Goal: Task Accomplishment & Management: Complete application form

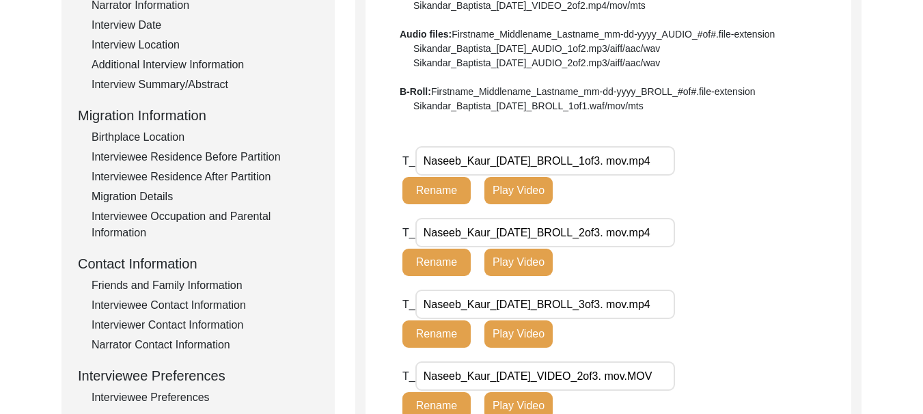
scroll to position [273, 0]
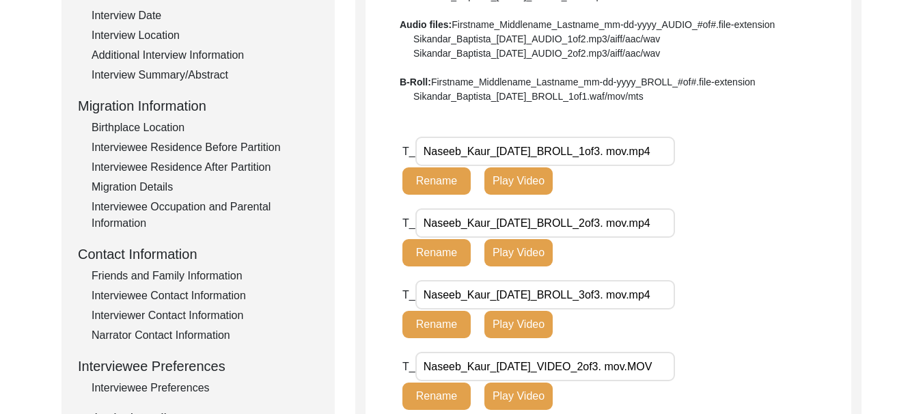
click at [161, 130] on div "Birthplace Location" at bounding box center [205, 128] width 227 height 16
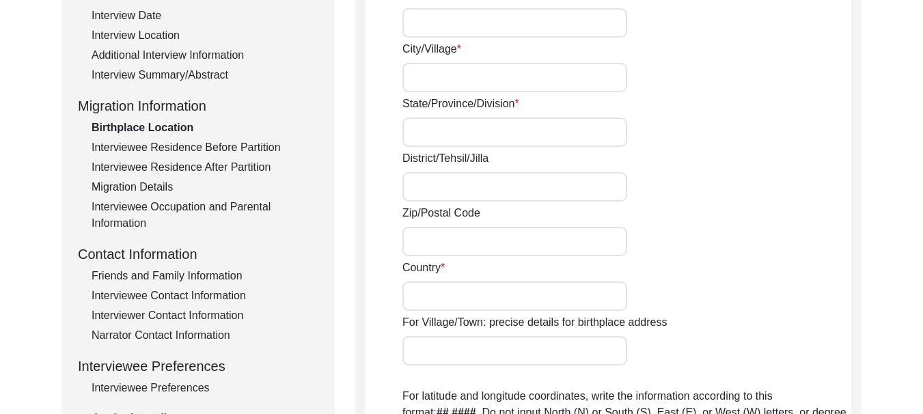
click at [167, 126] on div "Birthplace Location" at bounding box center [205, 128] width 227 height 16
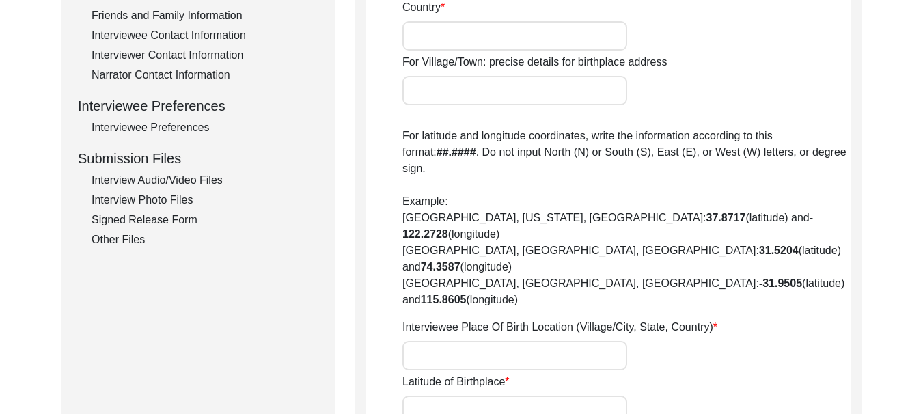
scroll to position [546, 0]
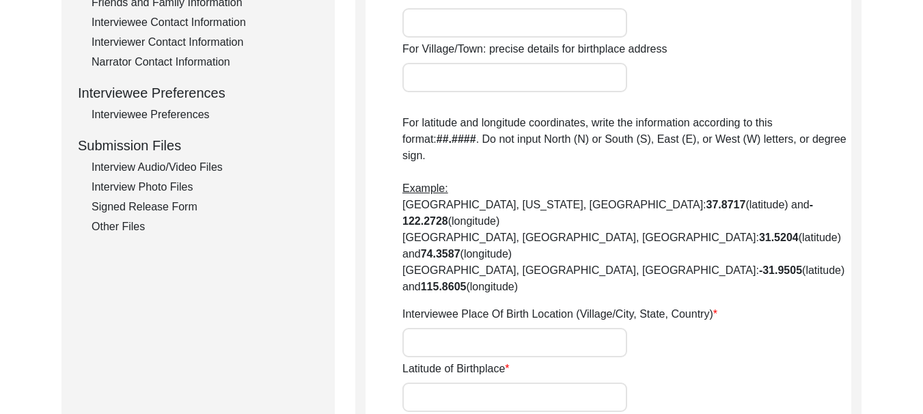
click at [178, 64] on div "Narrator Contact Information" at bounding box center [205, 62] width 227 height 16
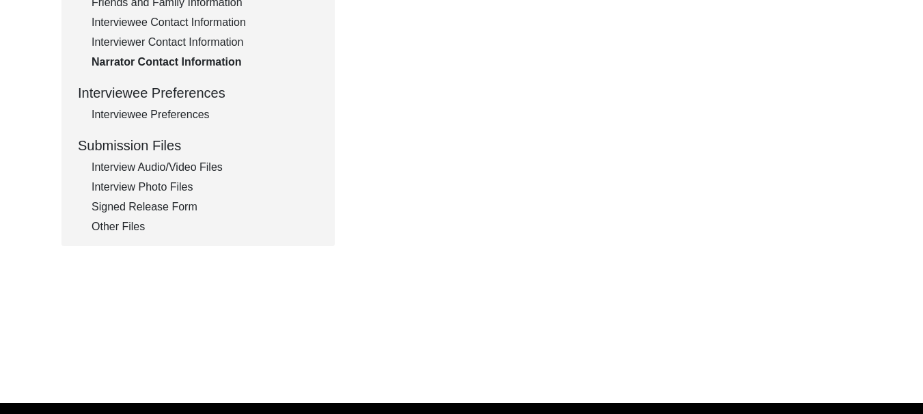
type textarea "[PERSON_NAME]"
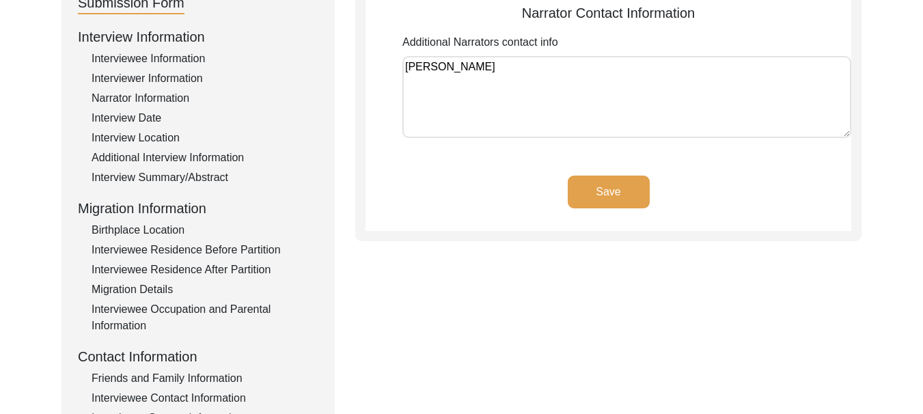
scroll to position [205, 0]
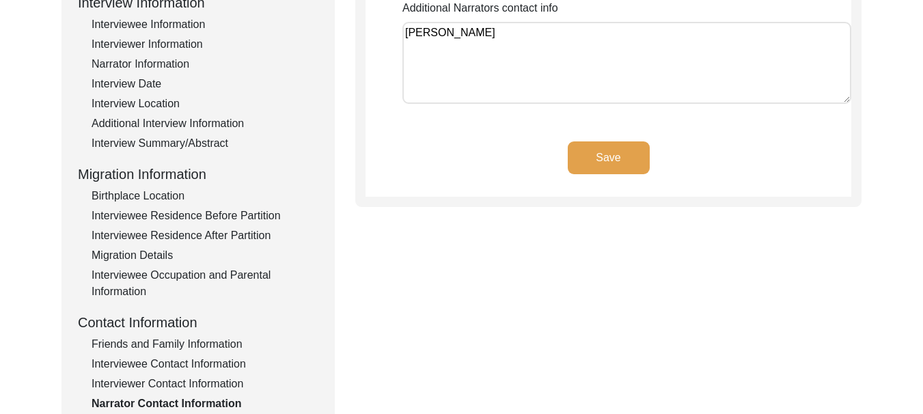
click at [182, 124] on div "Additional Interview Information" at bounding box center [205, 123] width 227 height 16
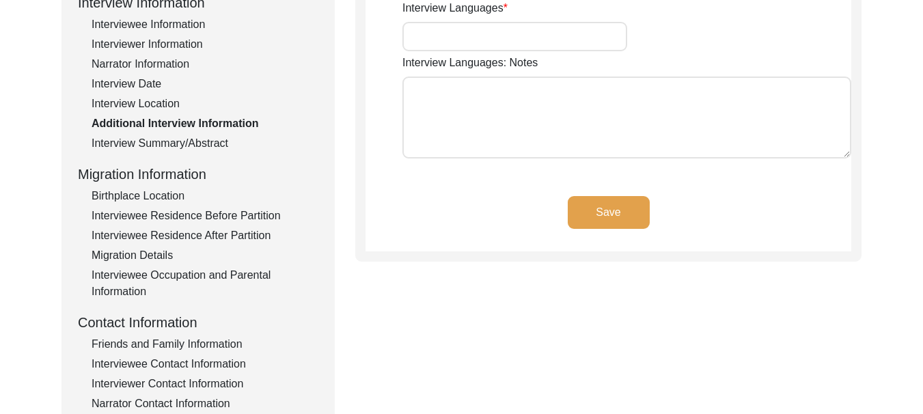
type input "Punjabi"
type textarea "[PERSON_NAME]"
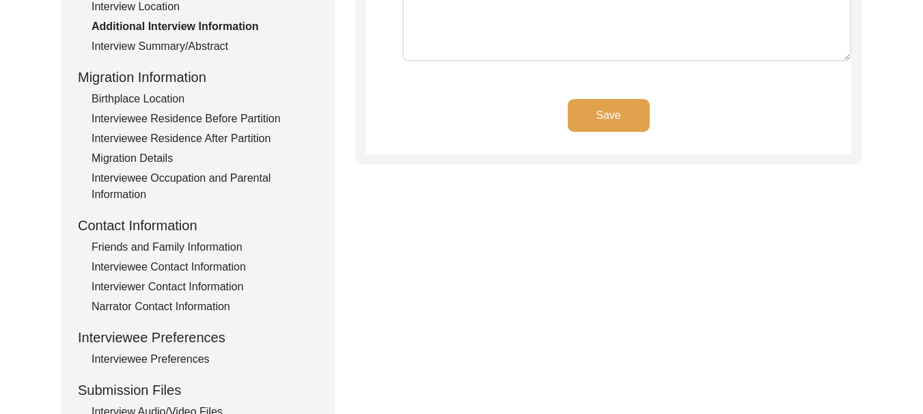
scroll to position [342, 0]
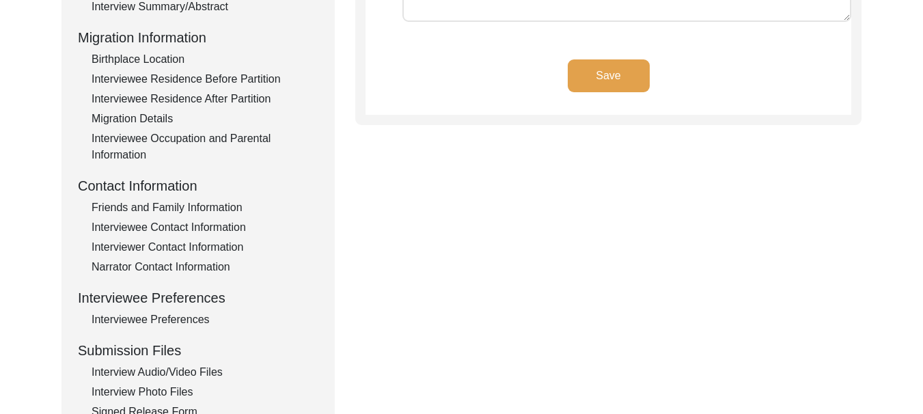
click at [156, 57] on div "Birthplace Location" at bounding box center [205, 59] width 227 height 16
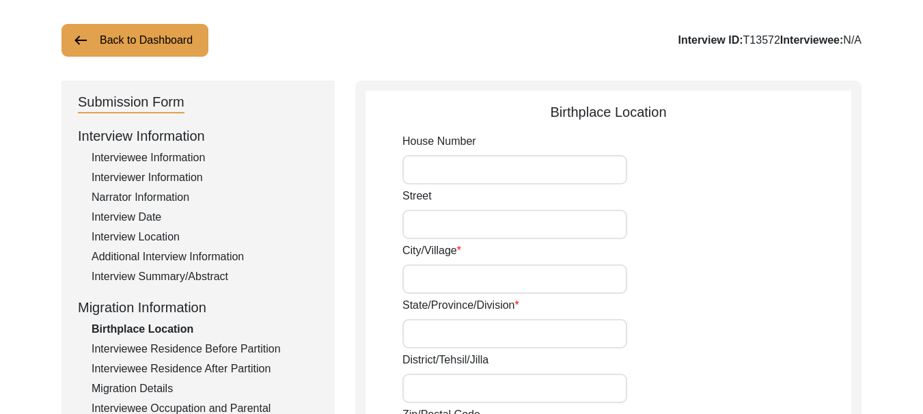
scroll to position [137, 0]
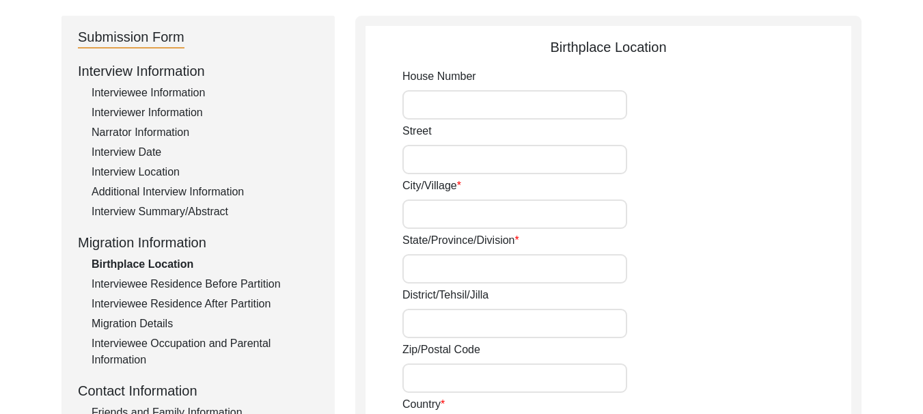
drag, startPoint x: 460, startPoint y: 100, endPoint x: 448, endPoint y: 106, distance: 12.8
click at [460, 100] on input "House Number" at bounding box center [514, 104] width 225 height 29
click at [448, 106] on input "House Number" at bounding box center [514, 104] width 225 height 29
type input "213"
click at [453, 154] on input "Street" at bounding box center [514, 159] width 225 height 29
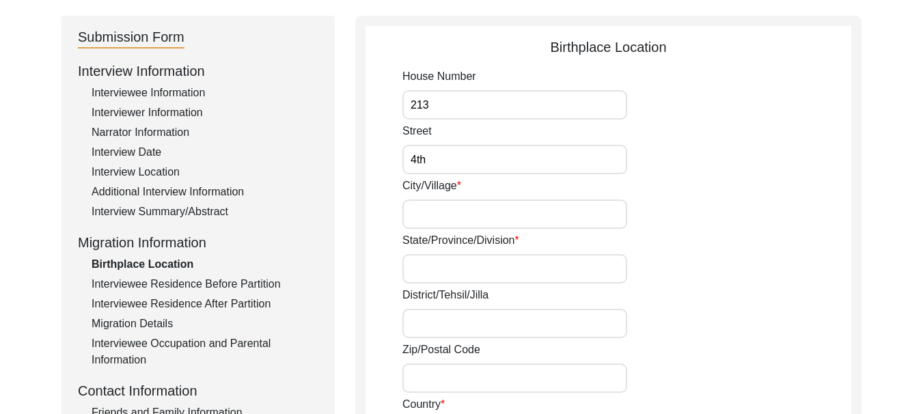
type input "4th"
click at [461, 210] on input "City/Village" at bounding box center [514, 213] width 225 height 29
type input "Kabul Wala"
click at [490, 258] on input "State/Province/Division" at bounding box center [514, 268] width 225 height 29
type input "[GEOGRAPHIC_DATA]"
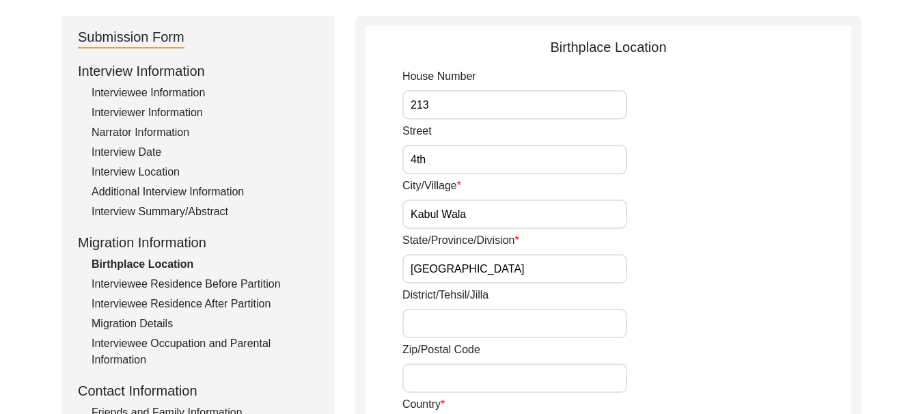
type input "152002"
type input "[GEOGRAPHIC_DATA]"
type input "VPO Dod, Tehsile Guruharsahai"
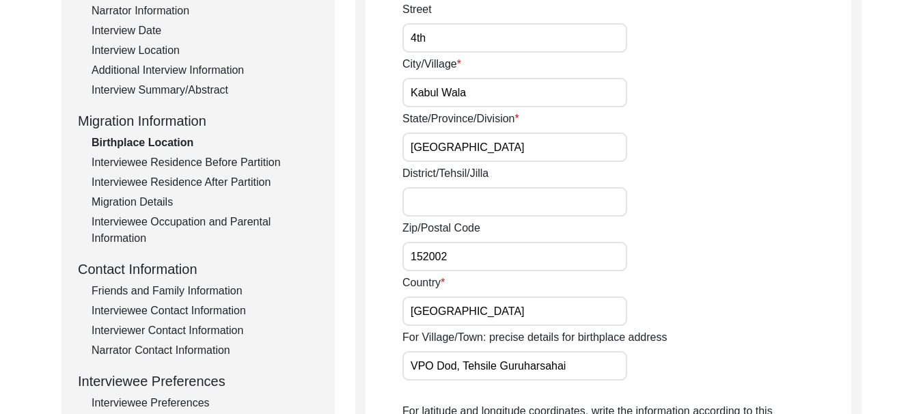
scroll to position [342, 0]
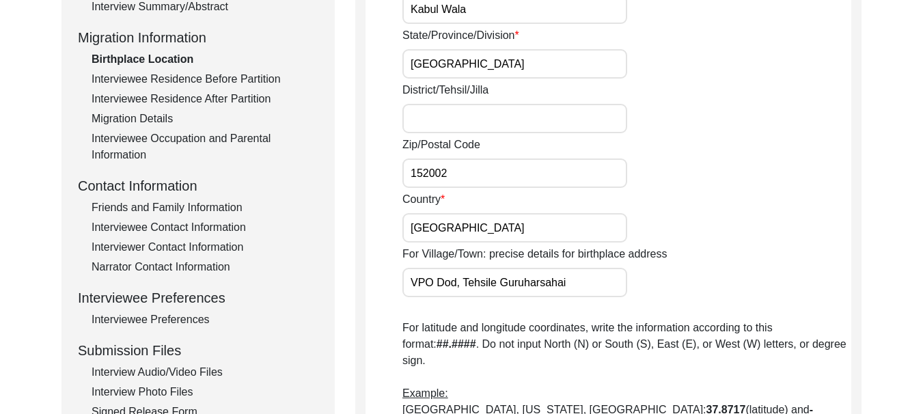
click at [475, 111] on input "District/Tehsil/Jilla" at bounding box center [514, 118] width 225 height 29
type input "f"
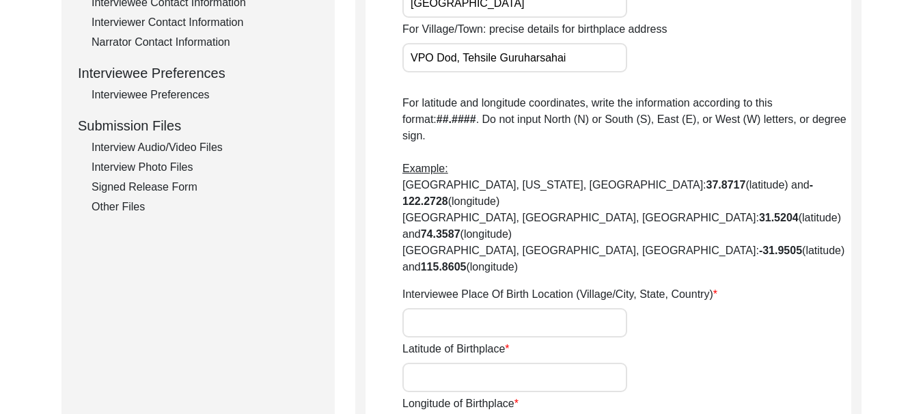
scroll to position [615, 0]
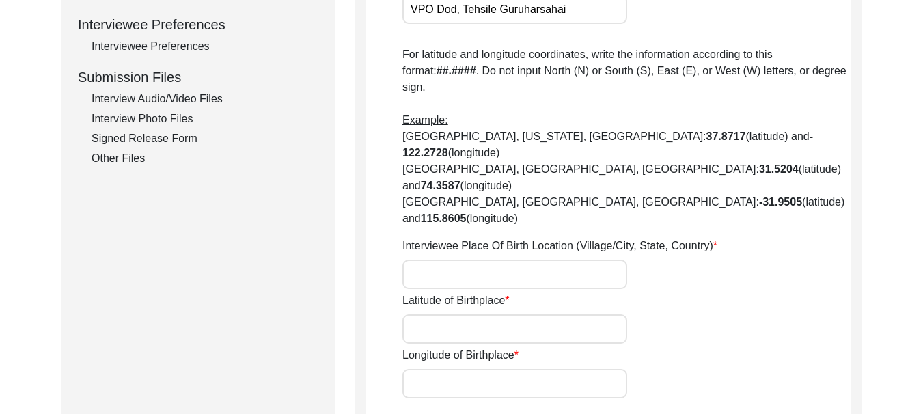
type input "Ferozepur"
click at [486, 260] on input "Interviewee Place Of Birth Location (Village/City, State, Country)" at bounding box center [514, 274] width 225 height 29
click at [411, 260] on input "Ferozepur" at bounding box center [514, 274] width 225 height 29
type input "Village [GEOGRAPHIC_DATA] [GEOGRAPHIC_DATA], [GEOGRAPHIC_DATA]"
click at [471, 314] on input "Latitude of Birthplace" at bounding box center [514, 328] width 225 height 29
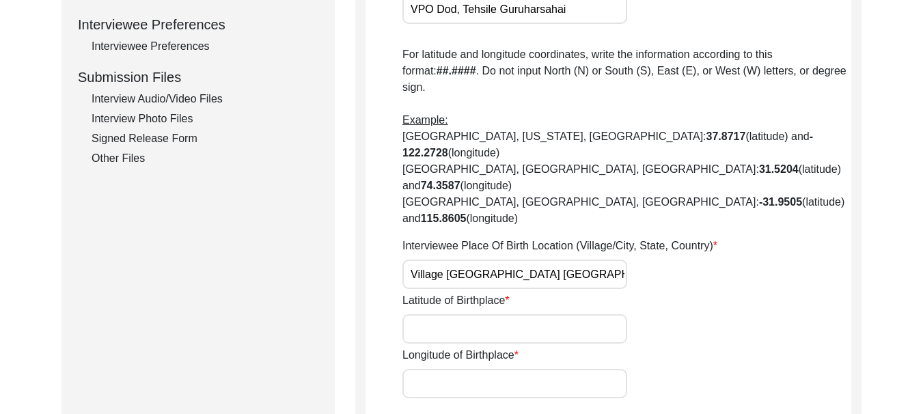
type input "30.8230° N"
click at [486, 369] on input "Longitude of Birthplace" at bounding box center [514, 383] width 225 height 29
type input "75.1734° E"
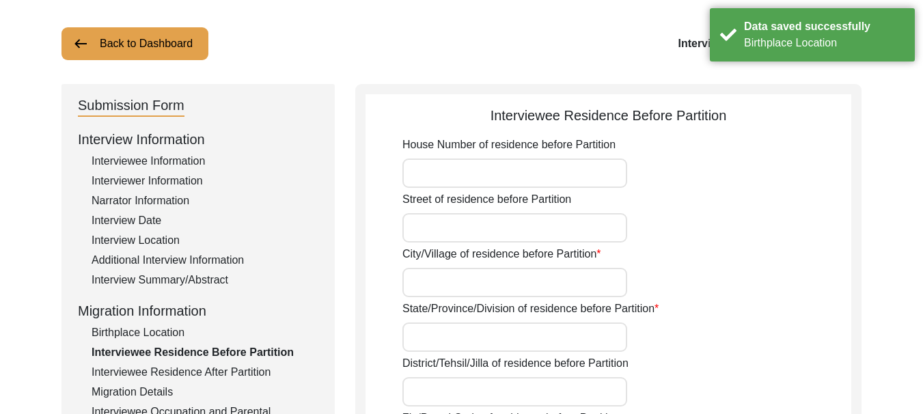
scroll to position [0, 0]
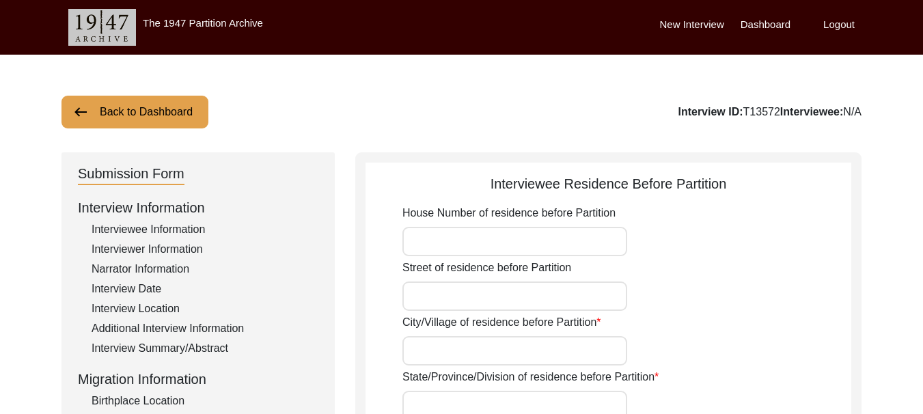
click at [484, 248] on input "House Number of residence before Partition" at bounding box center [514, 241] width 225 height 29
type input "315"
click at [484, 298] on input "Street of residence before Partition" at bounding box center [514, 295] width 225 height 29
type input "4th"
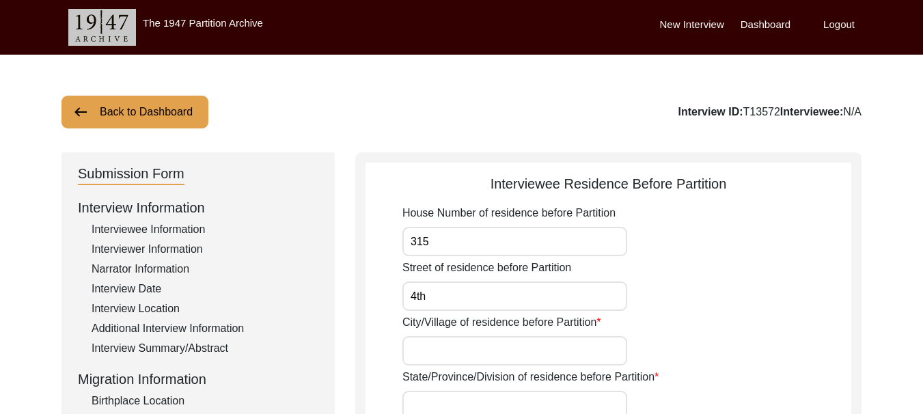
click at [509, 363] on input "City/Village of residence before Partition" at bounding box center [514, 350] width 225 height 29
type input "Ferozepur"
type input "[GEOGRAPHIC_DATA]"
type input "152002"
type input "[GEOGRAPHIC_DATA]"
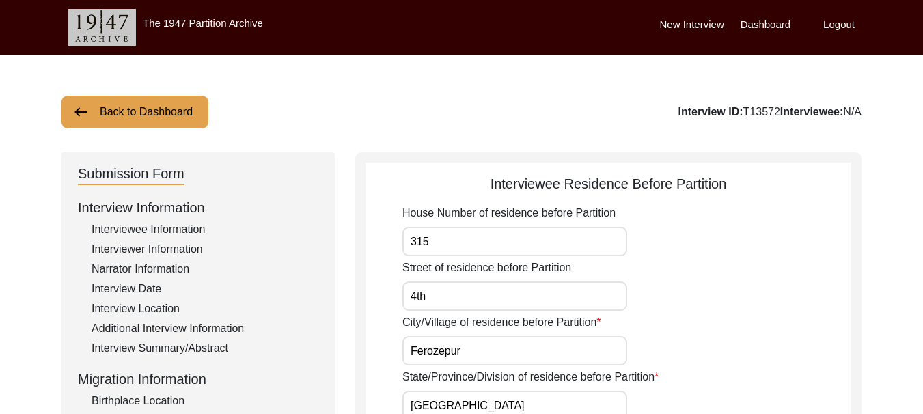
type input "Ferozepur"
type input "[GEOGRAPHIC_DATA]"
click at [410, 354] on input "Ferozepur" at bounding box center [514, 350] width 225 height 29
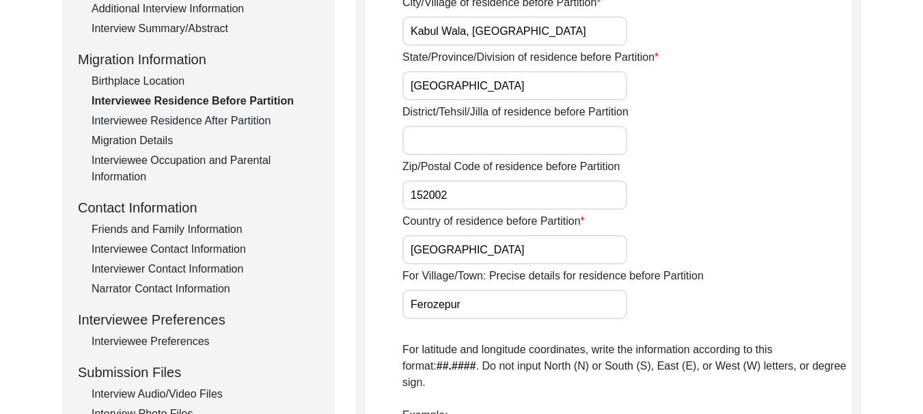
scroll to position [342, 0]
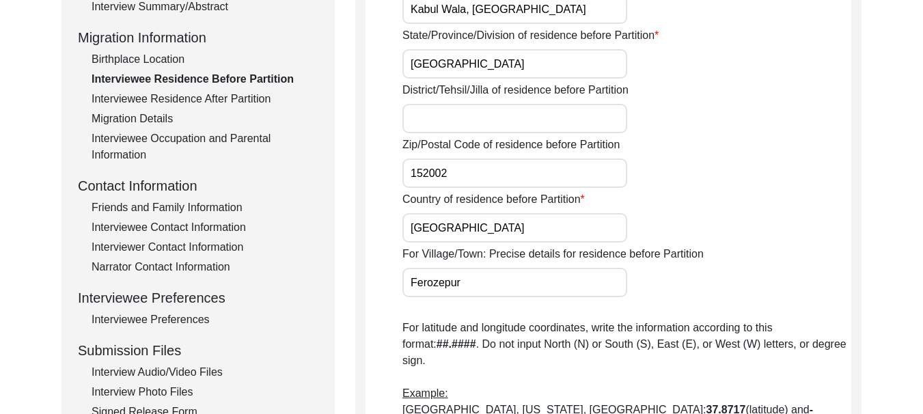
type input "Kabul Wala, [GEOGRAPHIC_DATA]"
click at [477, 120] on input "District/Tehsil/Jilla of residence before Partition" at bounding box center [514, 118] width 225 height 29
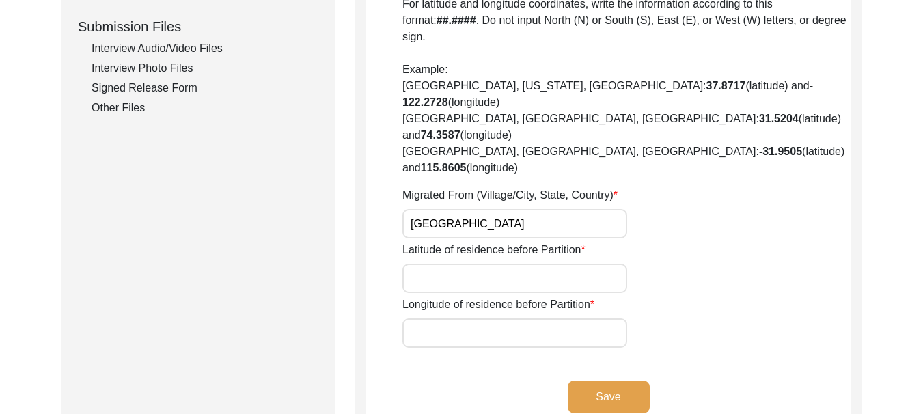
scroll to position [751, 0]
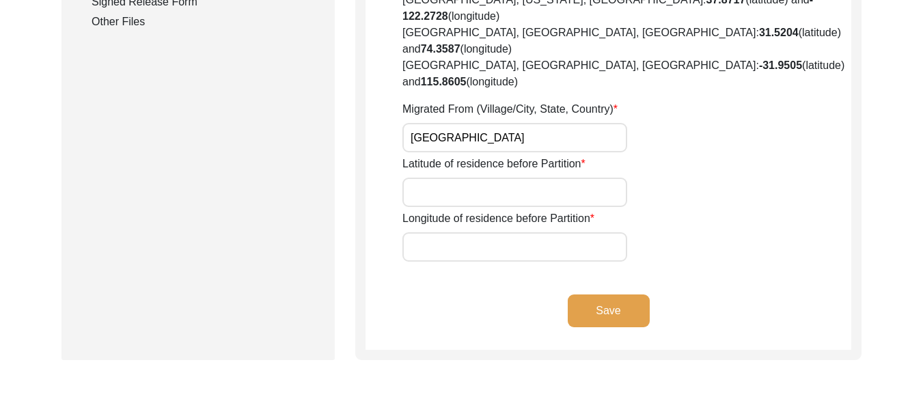
type input "Ferozepur"
click at [479, 178] on input "Latitude of residence before Partition" at bounding box center [514, 192] width 225 height 29
type input "30.8230°N"
click at [460, 232] on input "Longitude of residence before Partition" at bounding box center [514, 246] width 225 height 29
type input "75.1734° E"
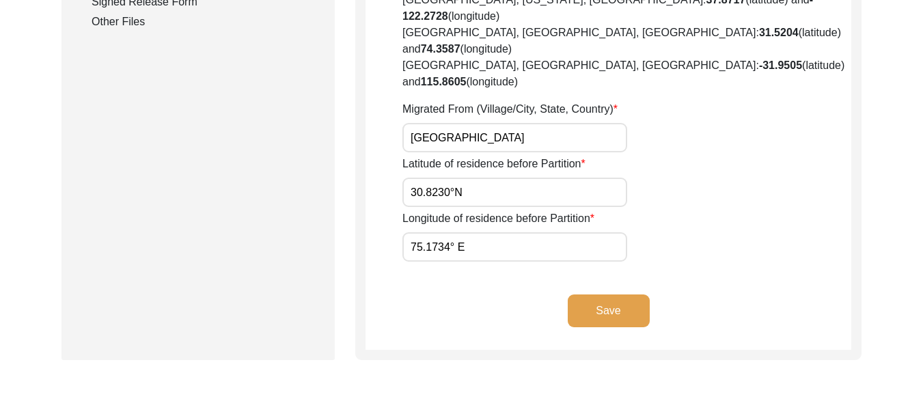
click at [493, 178] on input "30.8230°N" at bounding box center [514, 192] width 225 height 29
click at [601, 294] on button "Save" at bounding box center [609, 310] width 82 height 33
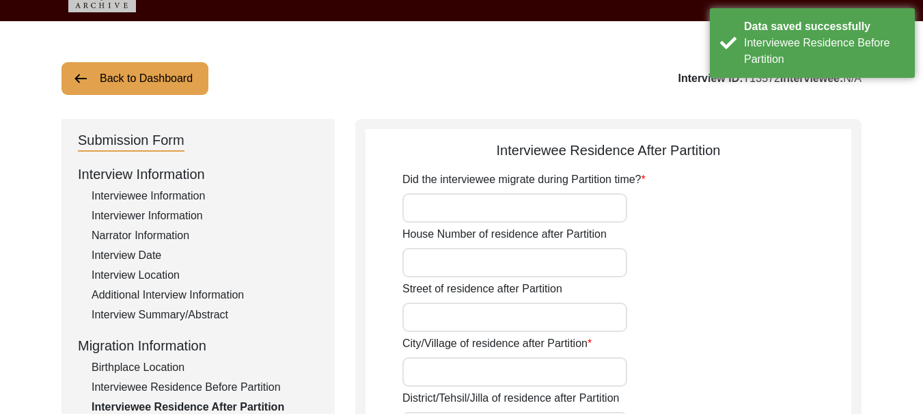
scroll to position [0, 0]
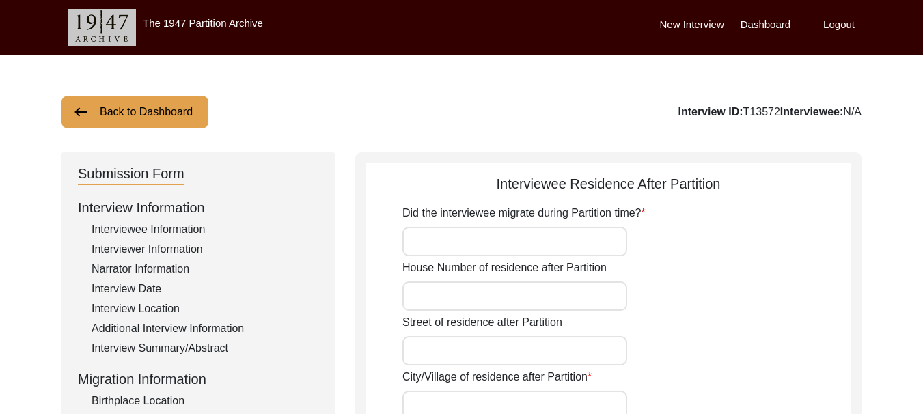
click at [479, 249] on input "Did the interviewee migrate during Partition time?" at bounding box center [514, 241] width 225 height 29
type input "315"
click at [486, 302] on input "House Number of residence after Partition" at bounding box center [514, 295] width 225 height 29
type input "4th"
click at [462, 342] on input "Street of residence after Partition" at bounding box center [514, 350] width 225 height 29
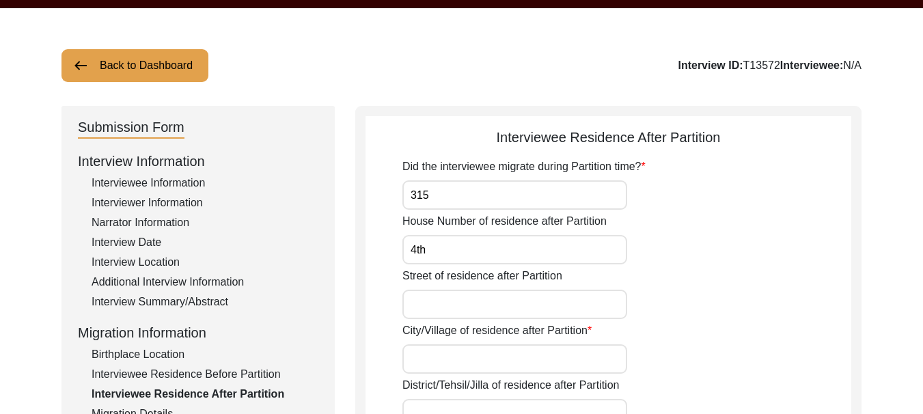
scroll to position [68, 0]
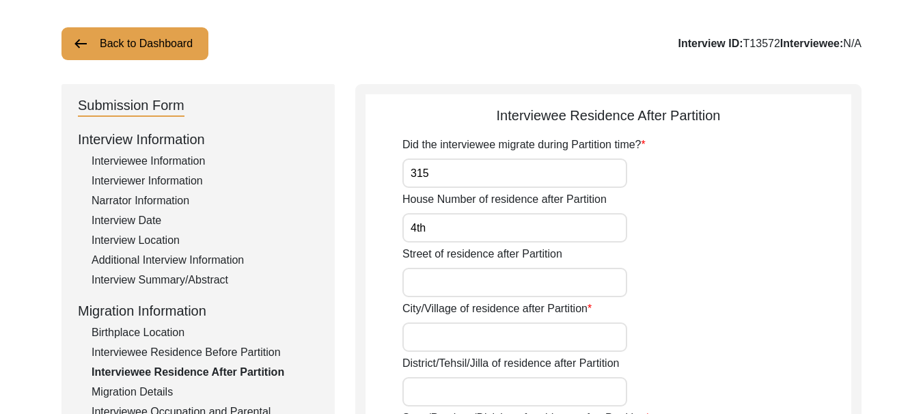
drag, startPoint x: 458, startPoint y: 175, endPoint x: 402, endPoint y: 175, distance: 56.0
click at [402, 175] on input "315" at bounding box center [514, 172] width 225 height 29
type input "[PERSON_NAME]"
click at [447, 222] on input "4th" at bounding box center [514, 227] width 225 height 29
type input "4"
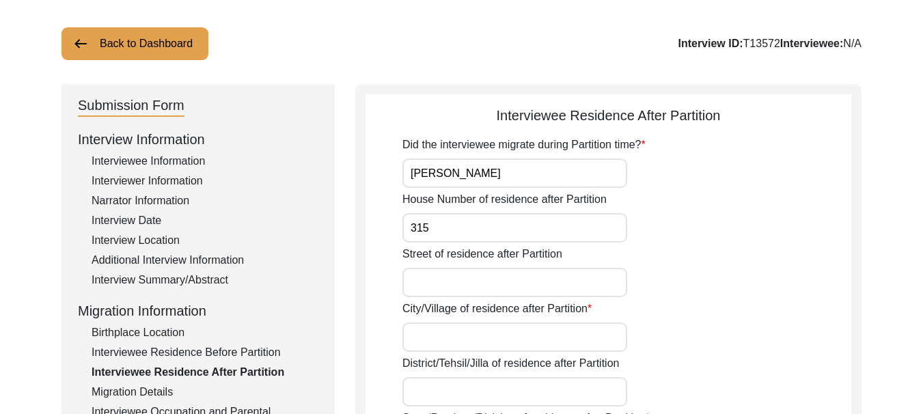
click at [473, 232] on input "315" at bounding box center [514, 227] width 225 height 29
type input "315"
click at [472, 278] on input "Street of residence after Partition" at bounding box center [514, 282] width 225 height 29
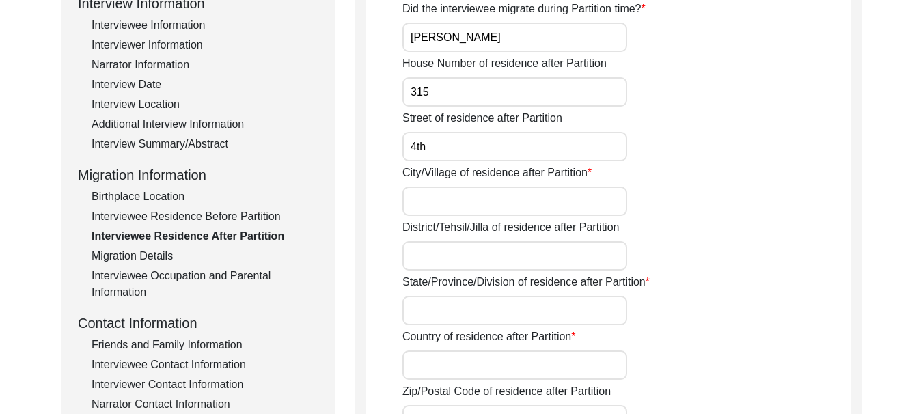
scroll to position [205, 0]
type input "4th"
click at [471, 195] on input "City/Village of residence after Partition" at bounding box center [514, 200] width 225 height 29
type input "Ferozepur"
type input "[GEOGRAPHIC_DATA]"
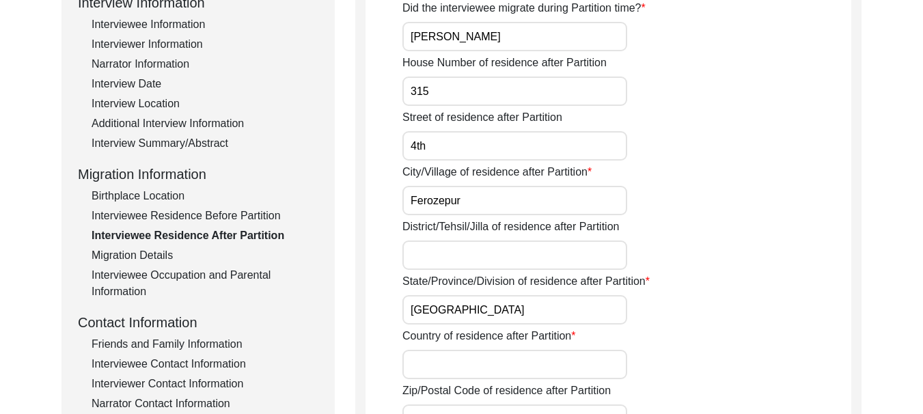
type input "[GEOGRAPHIC_DATA]"
type input "152002"
type input "Ferozepur"
click at [410, 201] on input "Ferozepur" at bounding box center [514, 200] width 225 height 29
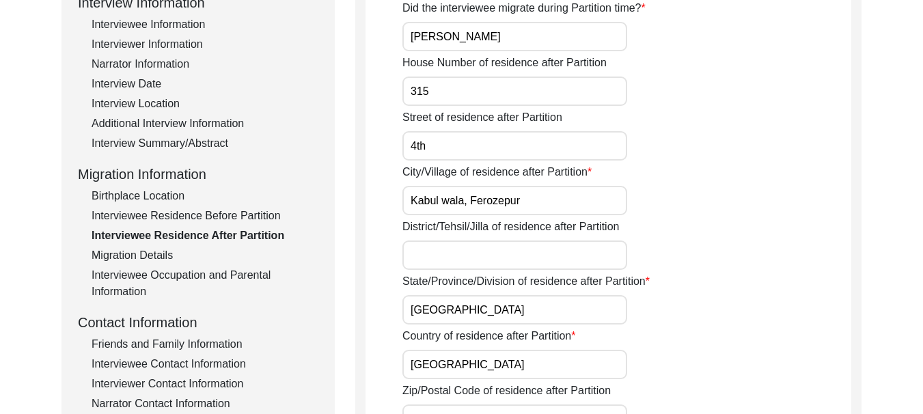
click at [452, 204] on input "Kabul wala, Ferozepur" at bounding box center [514, 200] width 225 height 29
type input "Kabul Wala, [GEOGRAPHIC_DATA]"
click at [464, 251] on input "District/Tehsil/Jilla of residence after Partition" at bounding box center [514, 254] width 225 height 29
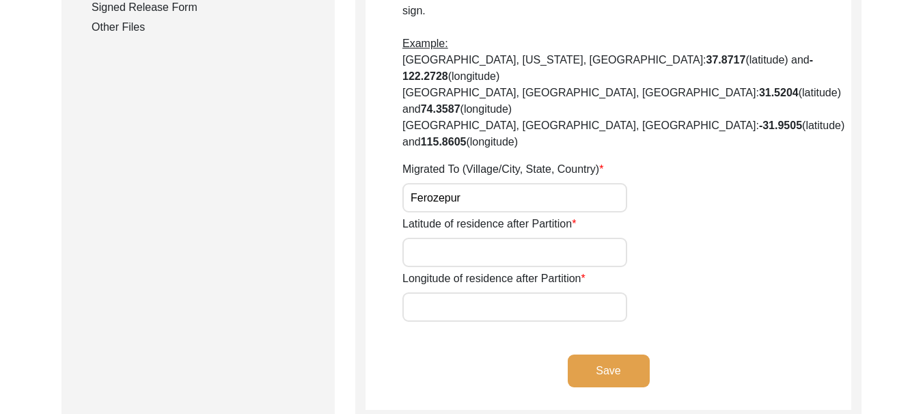
scroll to position [751, 0]
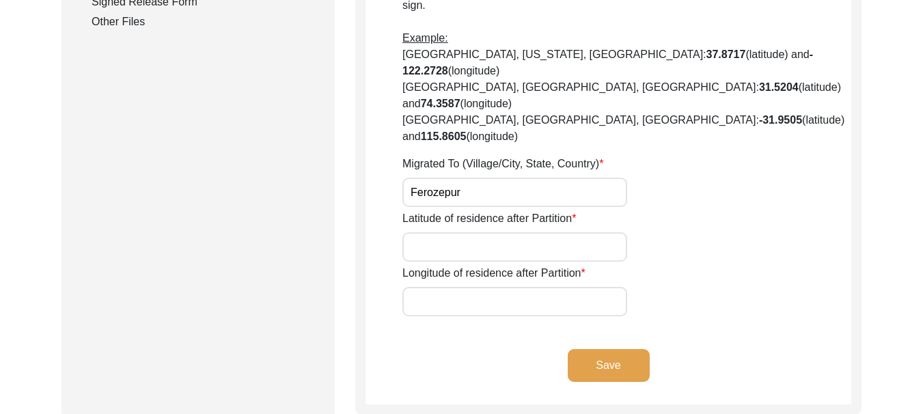
type input "Guruhasahai, District Ferozepur"
click at [508, 232] on input "Latitude of residence after Partition" at bounding box center [514, 246] width 225 height 29
drag, startPoint x: 462, startPoint y: 182, endPoint x: 385, endPoint y: 187, distance: 77.3
paste input "331°"
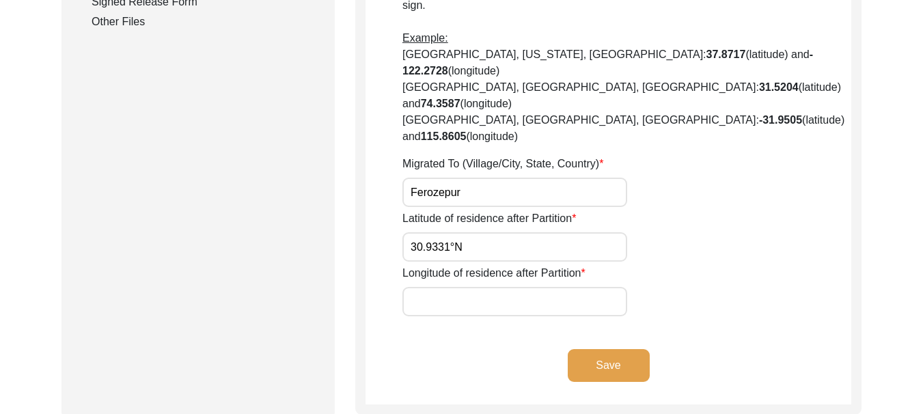
type input "30.9331°N"
click at [480, 287] on input "Longitude of residence after Partition" at bounding box center [514, 301] width 225 height 29
paste input "74.6225° E"
type input "74.6225° E"
click at [599, 349] on button "Save" at bounding box center [609, 365] width 82 height 33
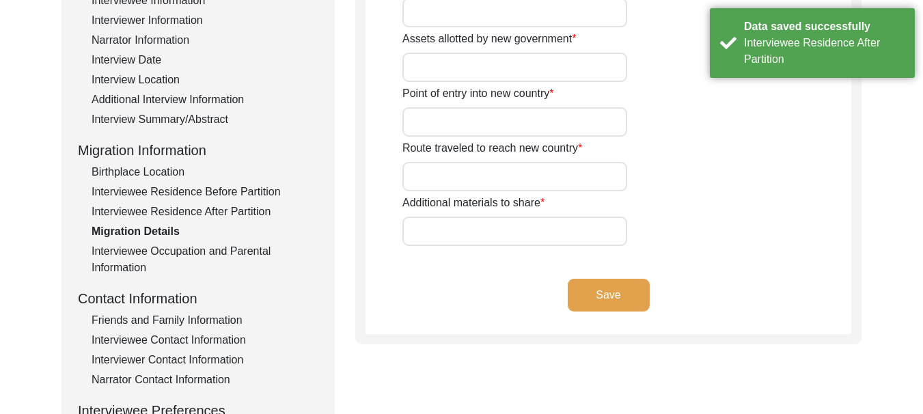
scroll to position [232, 0]
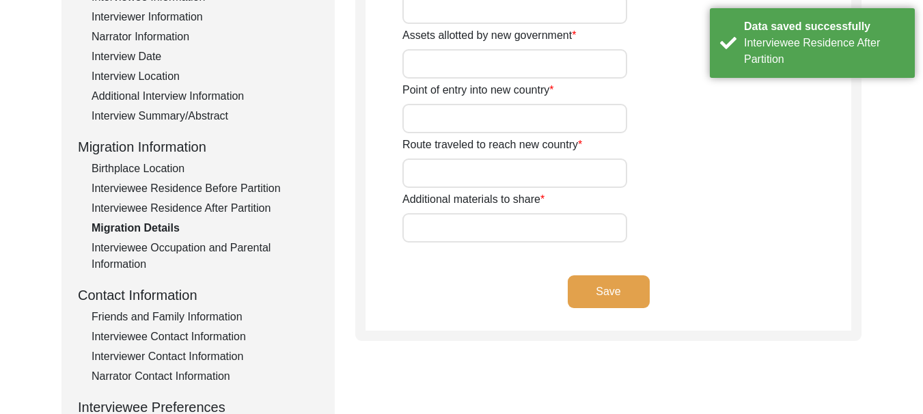
click at [154, 190] on div "Interviewee Residence Before Partition" at bounding box center [205, 188] width 227 height 16
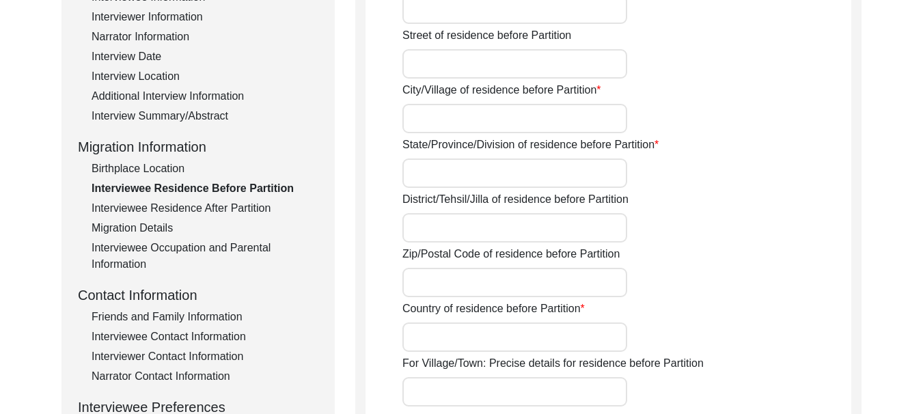
type input "315"
type input "4th"
type input "Kabul Wala, [GEOGRAPHIC_DATA]"
type input "[GEOGRAPHIC_DATA]"
type input "Ferozepur"
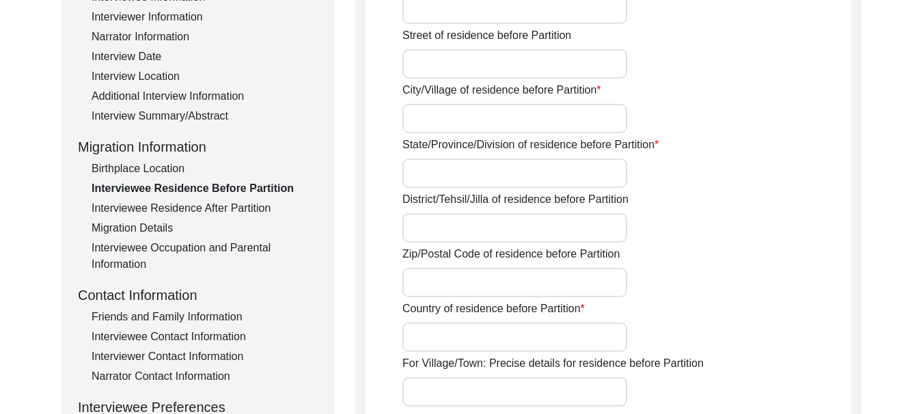
type input "152002"
type input "[GEOGRAPHIC_DATA]"
type input "Ferozepur"
type input "[GEOGRAPHIC_DATA]"
type input "30.8230°N"
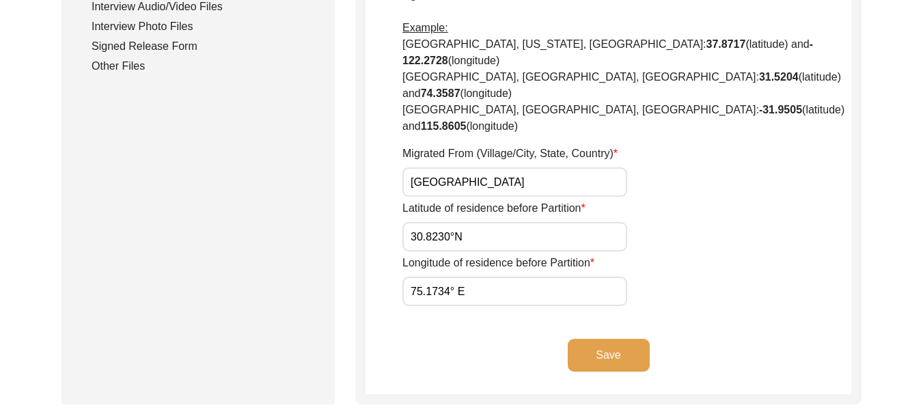
scroll to position [710, 0]
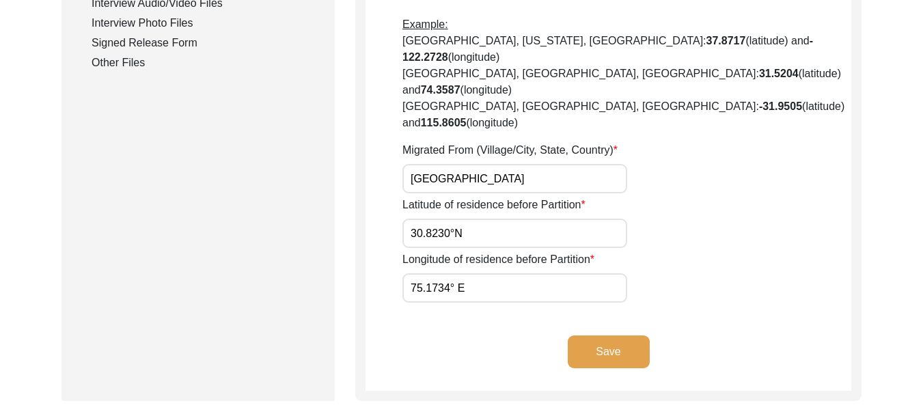
drag, startPoint x: 481, startPoint y: 169, endPoint x: 445, endPoint y: 172, distance: 35.7
click at [445, 219] on input "30.8230°N" at bounding box center [514, 233] width 225 height 29
drag, startPoint x: 496, startPoint y: 227, endPoint x: 387, endPoint y: 227, distance: 109.3
paste input "4.6225"
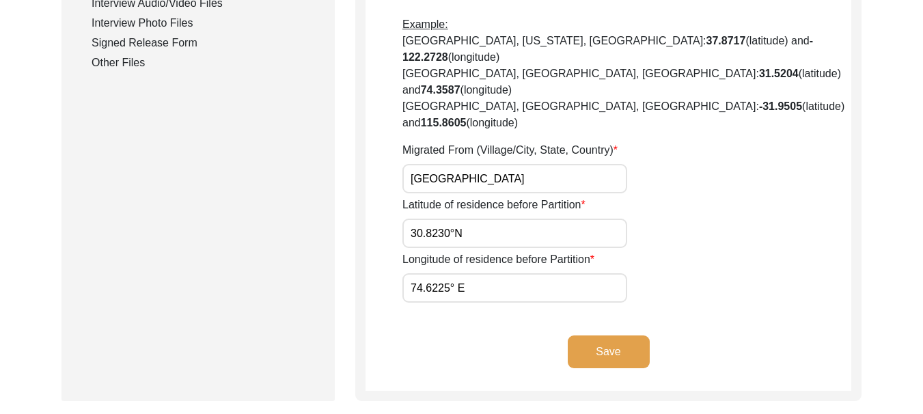
type input "74.6225° E"
drag, startPoint x: 469, startPoint y: 165, endPoint x: 387, endPoint y: 169, distance: 82.8
type input "V"
paste input "30.9331° N"
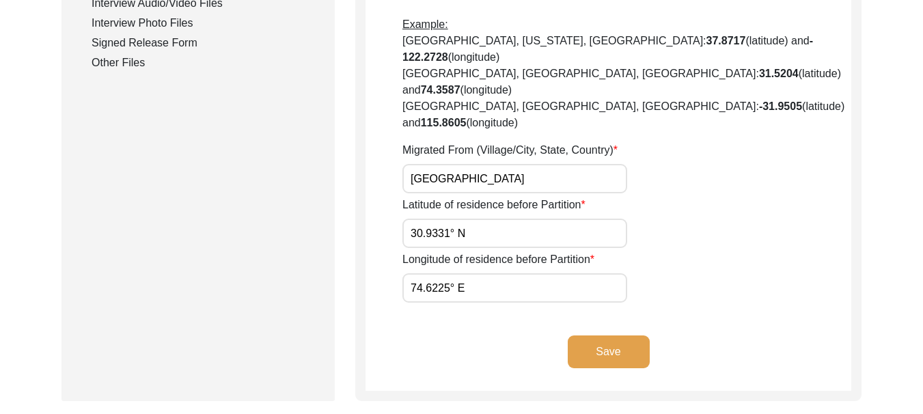
type input "30.9331° N"
click at [591, 335] on button "Save" at bounding box center [609, 351] width 82 height 33
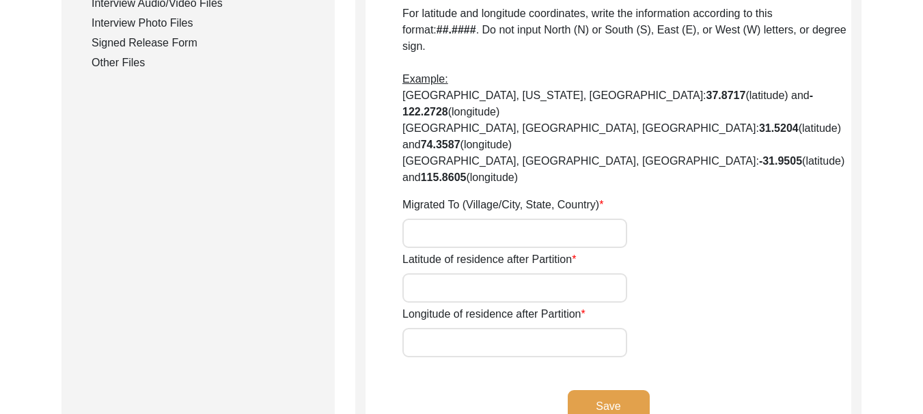
type input "[PERSON_NAME]"
type input "315"
type input "4th"
type input "Kabul Wala, [GEOGRAPHIC_DATA]"
type input "Guruhasahai, District Ferozepur"
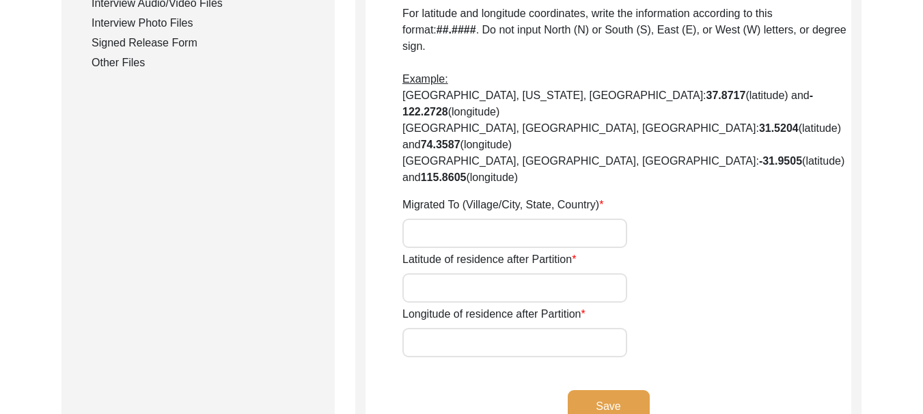
type input "[GEOGRAPHIC_DATA]"
type input "152002"
type input "Ferozepur"
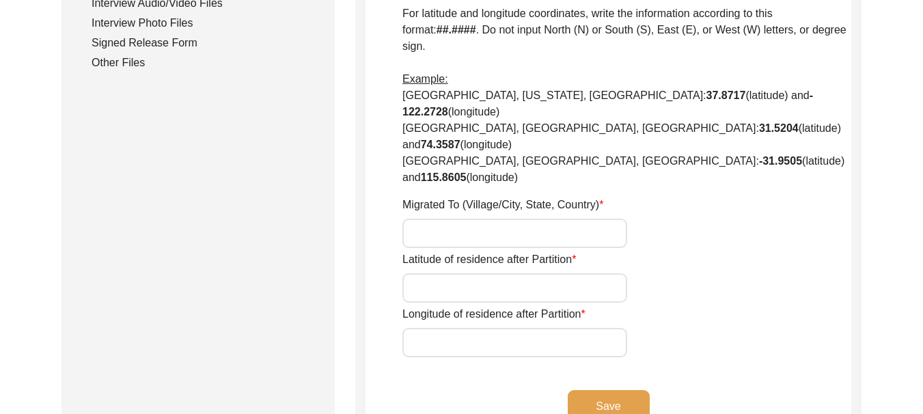
type input "30.9331°N"
type input "74.6225° E"
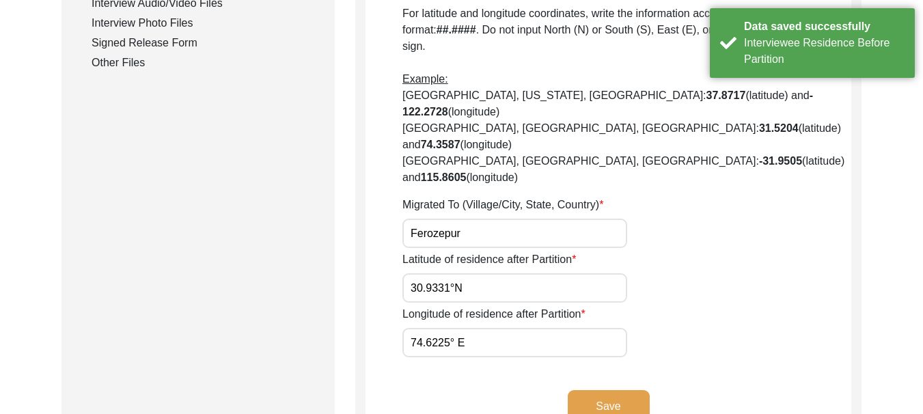
click at [595, 390] on button "Save" at bounding box center [609, 406] width 82 height 33
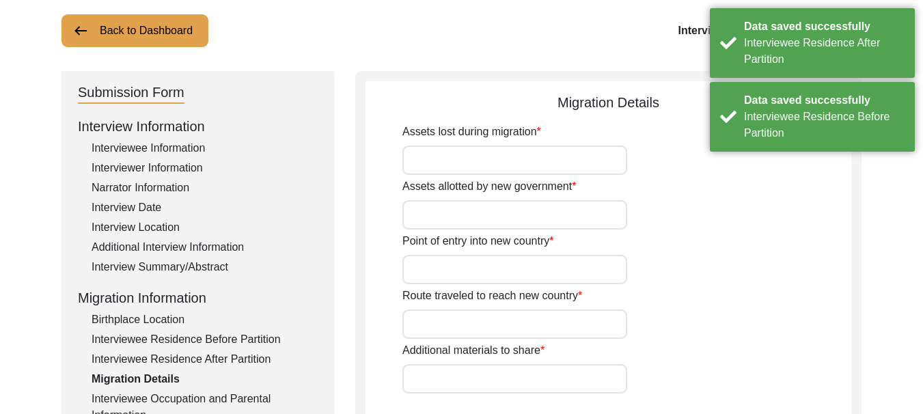
scroll to position [27, 0]
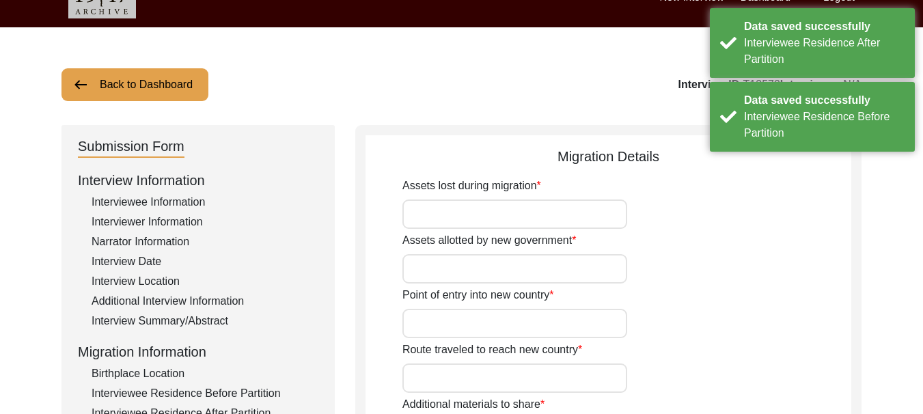
click at [485, 215] on input "Assets lost during migration" at bounding box center [514, 213] width 225 height 29
type input "[PERSON_NAME]"
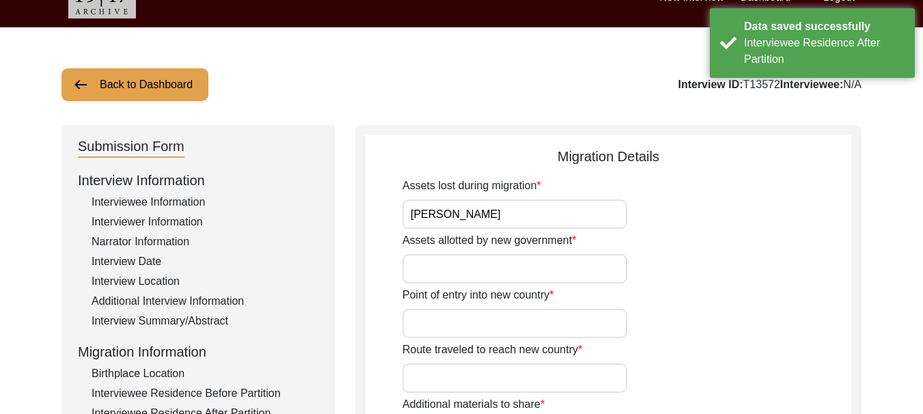
click at [491, 269] on input "Assets allotted by new government" at bounding box center [514, 268] width 225 height 29
type input "[PERSON_NAME]"
click at [508, 328] on input "Point of entry into new country" at bounding box center [514, 323] width 225 height 29
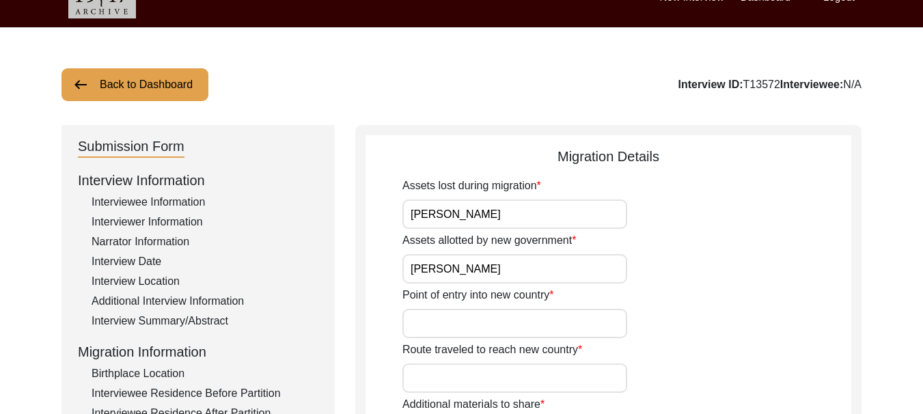
type input "[PERSON_NAME]"
click at [480, 372] on input "Route traveled to reach new country" at bounding box center [514, 377] width 225 height 29
type input "[PERSON_NAME]"
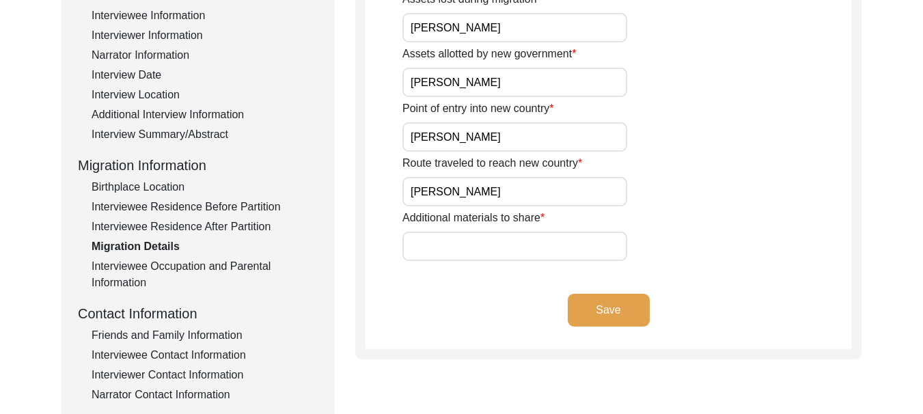
scroll to position [232, 0]
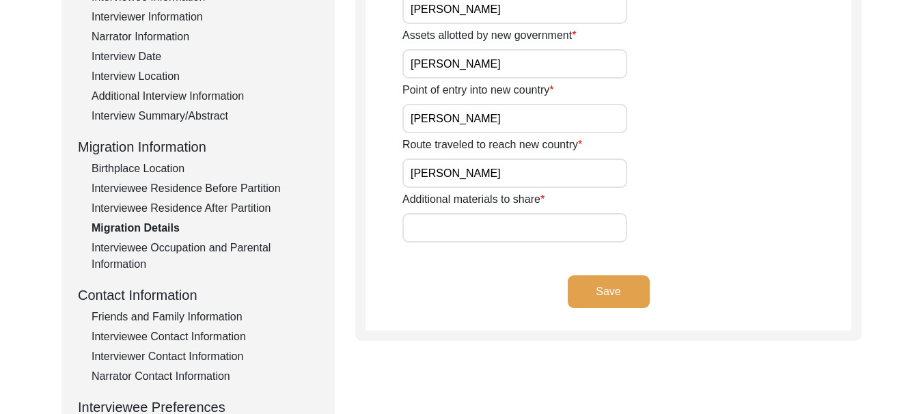
click at [500, 236] on input "Additional materials to share" at bounding box center [514, 227] width 225 height 29
type input "[PERSON_NAME]"
click at [599, 289] on button "Save" at bounding box center [609, 291] width 82 height 33
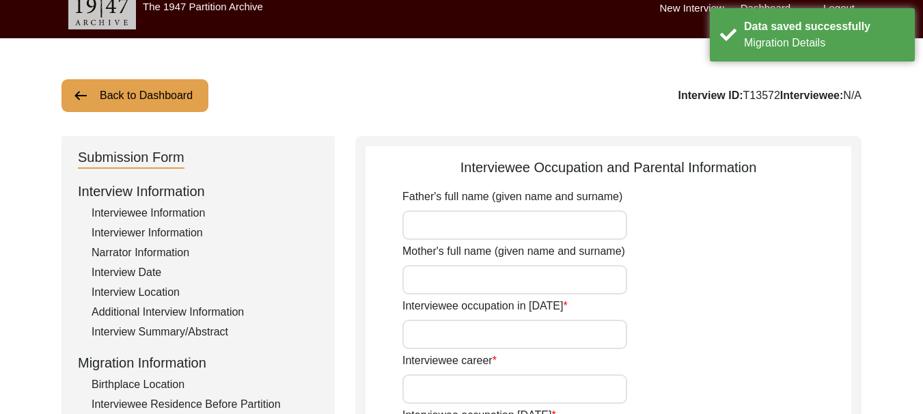
scroll to position [0, 0]
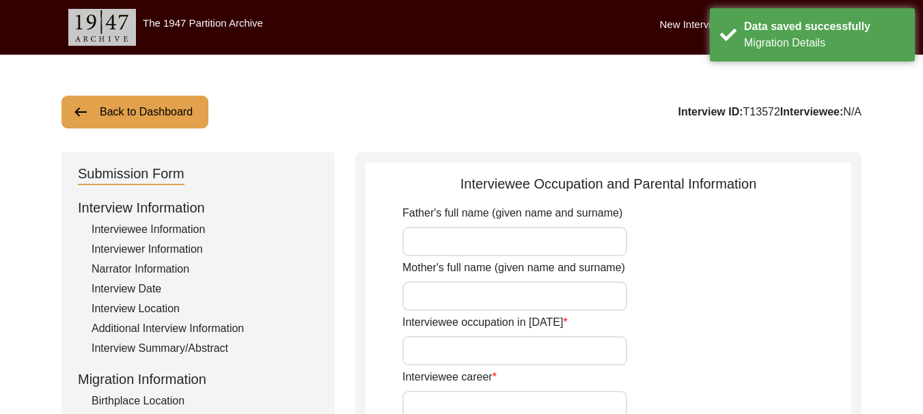
click at [484, 239] on input "Father's full name (given name and surname)" at bounding box center [514, 241] width 225 height 29
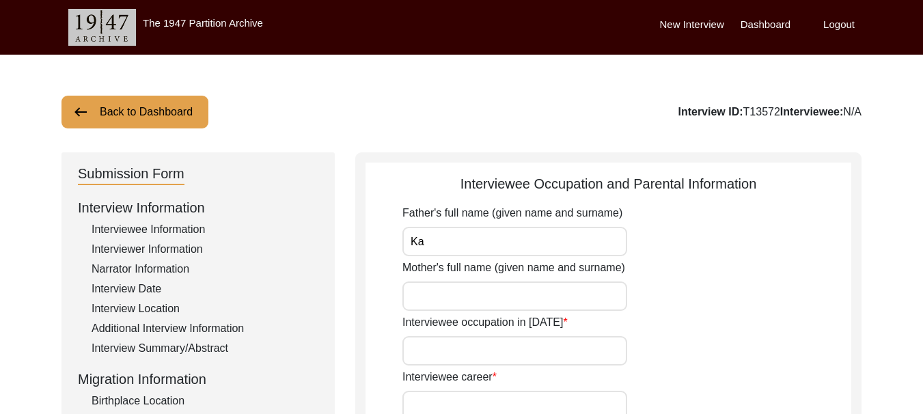
type input "K"
type input "[PERSON_NAME]"
click at [475, 296] on input "Mother's full name (given name and surname)" at bounding box center [514, 295] width 225 height 29
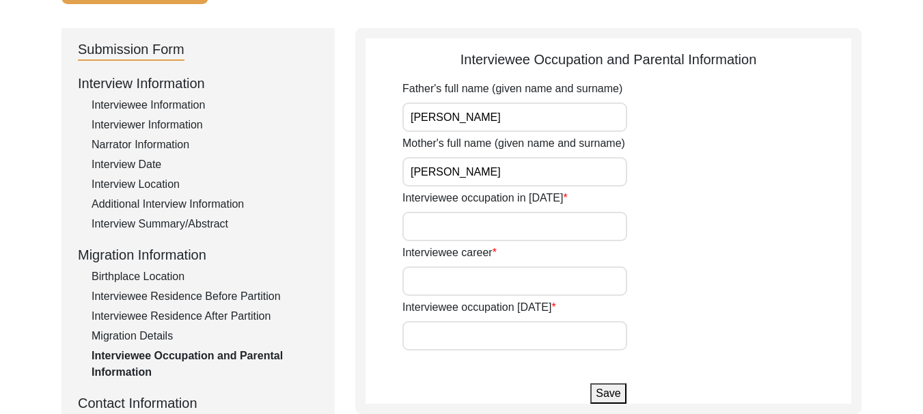
scroll to position [137, 0]
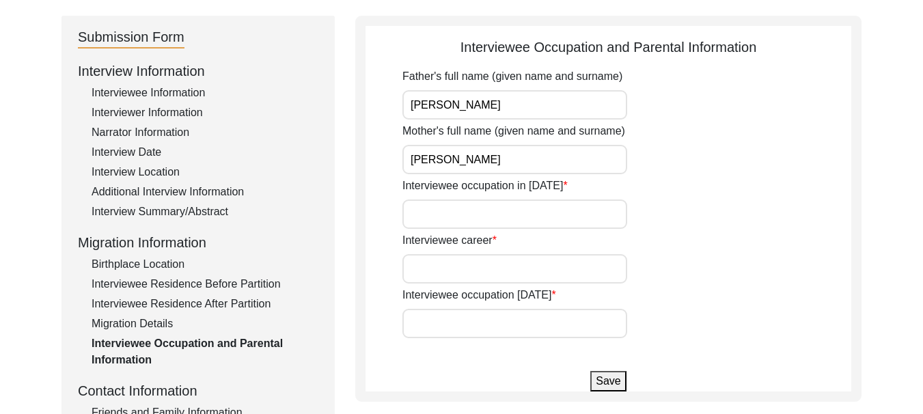
type input "[PERSON_NAME]"
click at [477, 220] on input "Interviewee occupation in [DATE]" at bounding box center [514, 213] width 225 height 29
type input "She was Child"
click at [510, 270] on input "Interviewee career" at bounding box center [514, 268] width 225 height 29
type input "House wife"
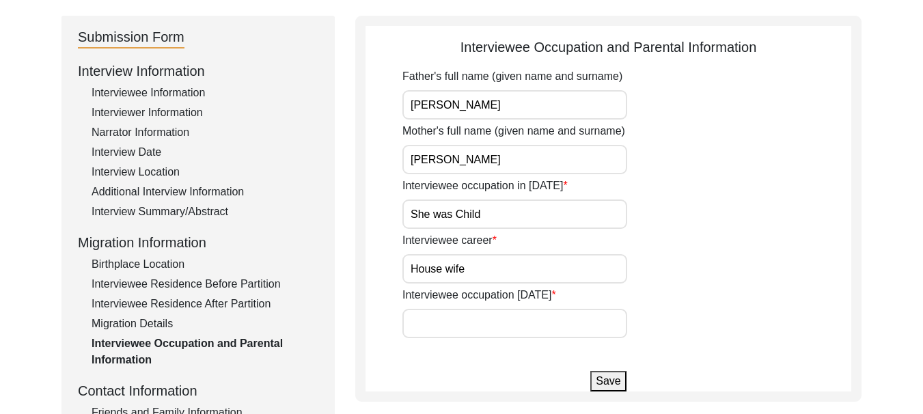
click at [507, 321] on input "Interviewee occupation [DATE]" at bounding box center [514, 323] width 225 height 29
type input "House wife"
click at [611, 381] on button "Save" at bounding box center [608, 381] width 36 height 20
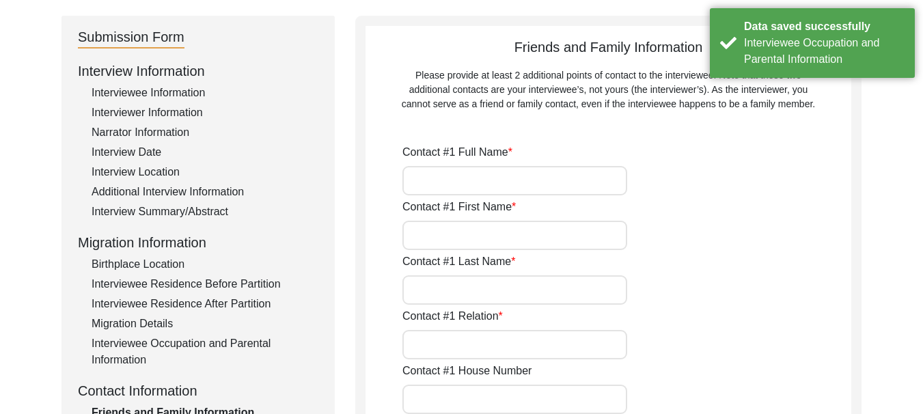
type input "[PERSON_NAME] [PERSON_NAME]"
type input "[PERSON_NAME]"
type input "Samra"
type input "grand son"
type input "150"
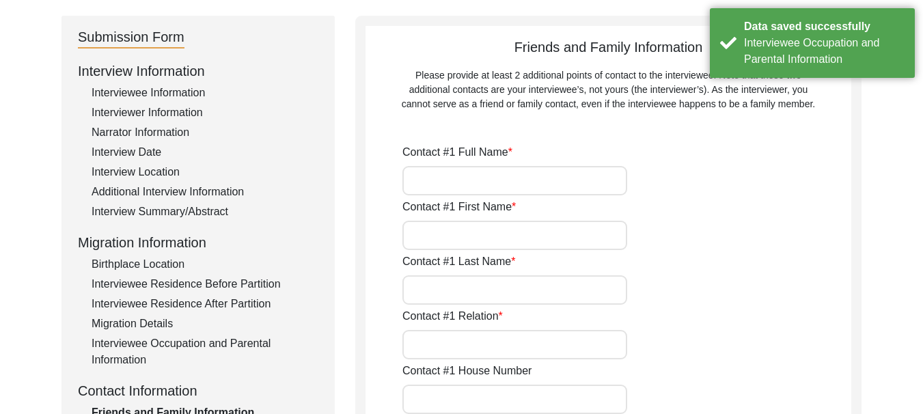
type input "VPO [PERSON_NAME], Tehsile [GEOGRAPHIC_DATA]"
type input "House No 2"
type input "Ferozepur"
type input "Guruharasahai, Ferozepur"
type input "[GEOGRAPHIC_DATA]"
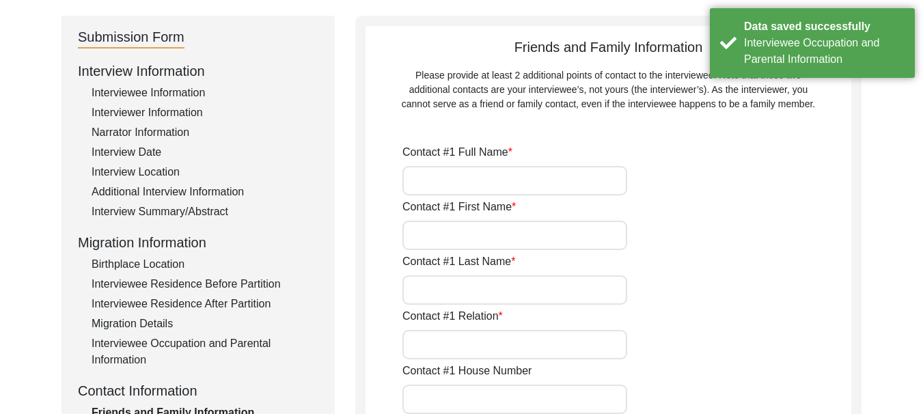
type input "152002"
type input "[GEOGRAPHIC_DATA]"
type input "7307154054"
type input "[EMAIL_ADDRESS][DOMAIN_NAME]"
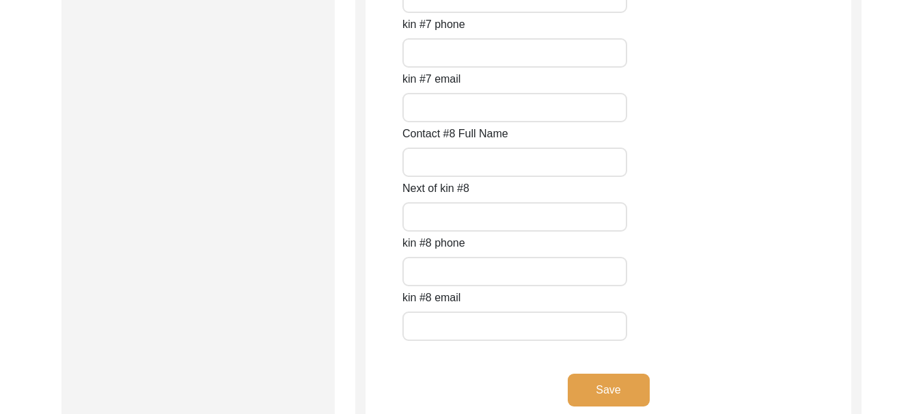
scroll to position [6216, 0]
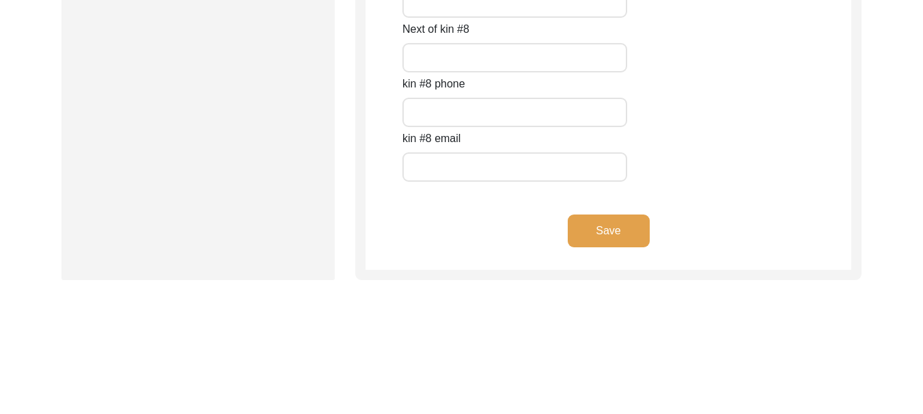
click at [594, 231] on button "Save" at bounding box center [609, 231] width 82 height 33
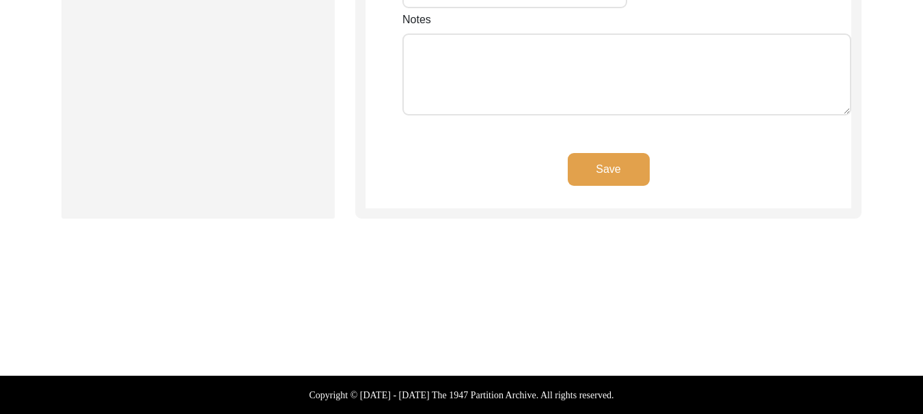
scroll to position [1322, 0]
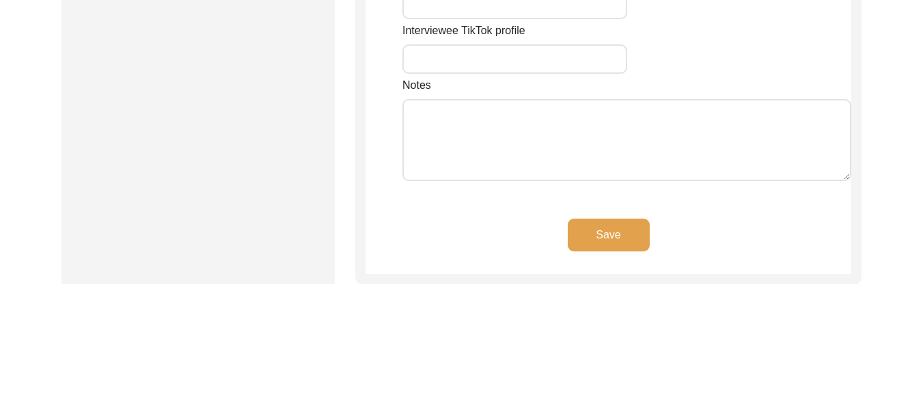
type input "150"
type input "2nd"
type input "VPO [PERSON_NAME], Ferozepur"
type input "[GEOGRAPHIC_DATA]"
type input "Ferozepur"
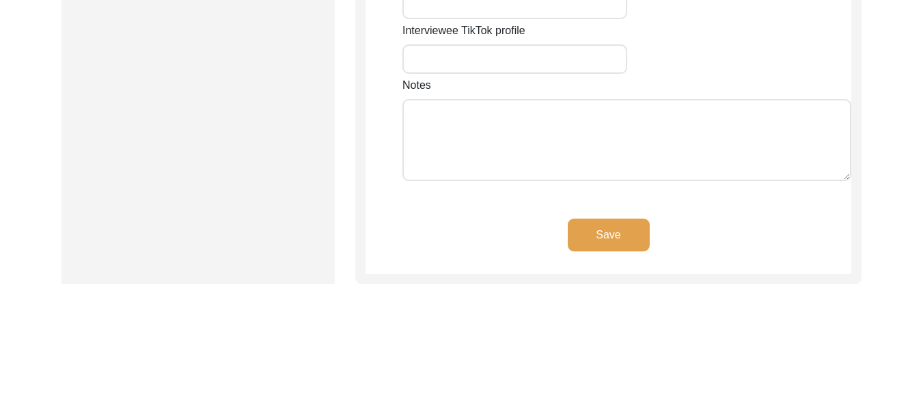
type input "152002"
type input "[GEOGRAPHIC_DATA]"
type input "Ferozepur"
type input "[GEOGRAPHIC_DATA]"
type input "30.9331° N"
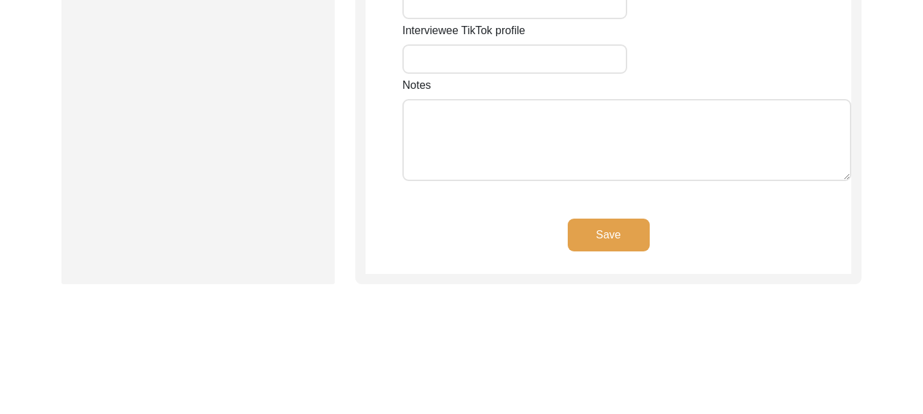
type input "74.6225° E"
type input "08427468272"
type input "[EMAIL_ADDRESS][DOMAIN_NAME]"
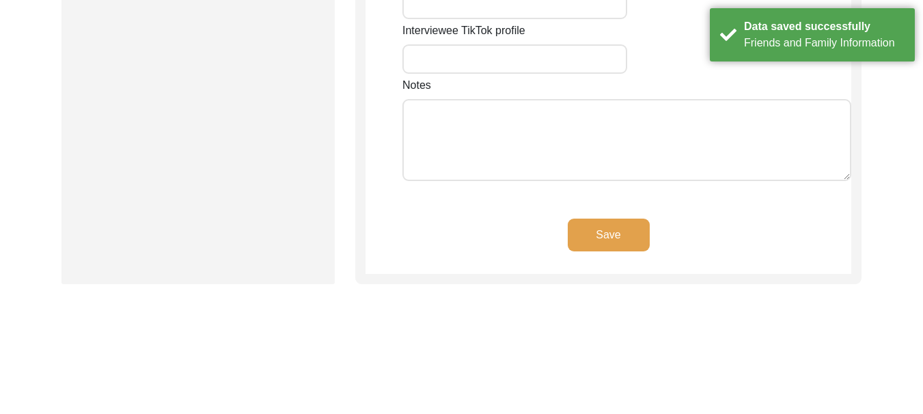
click at [605, 219] on button "Save" at bounding box center [609, 235] width 82 height 33
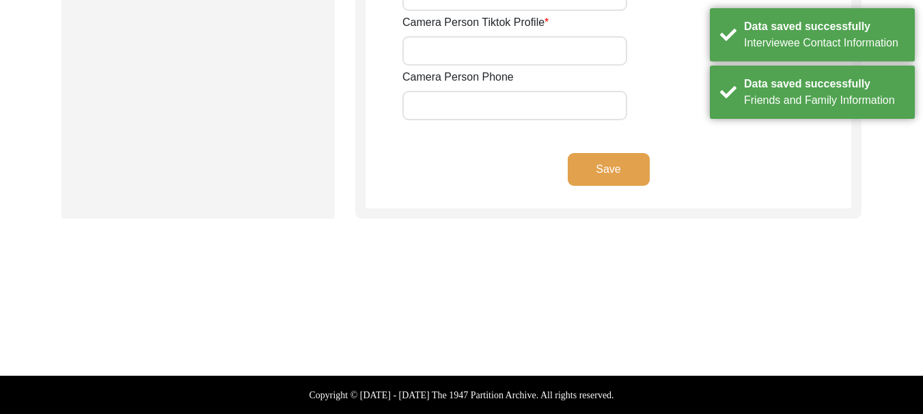
scroll to position [902, 0]
type input "8427468272"
type input "[EMAIL_ADDRESS][DOMAIN_NAME]"
type input "rajbatth0101"
type input "[PERSON_NAME]"
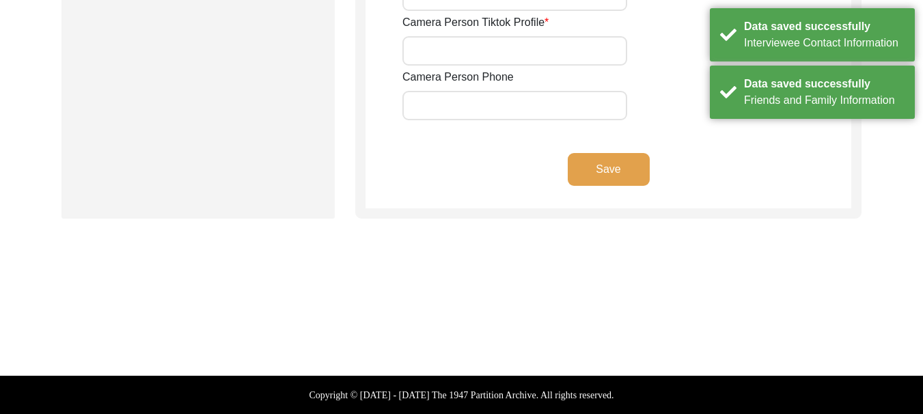
type input "[EMAIL_ADDRESS][DOMAIN_NAME]"
type input "[PERSON_NAME]"
type input "8427468272"
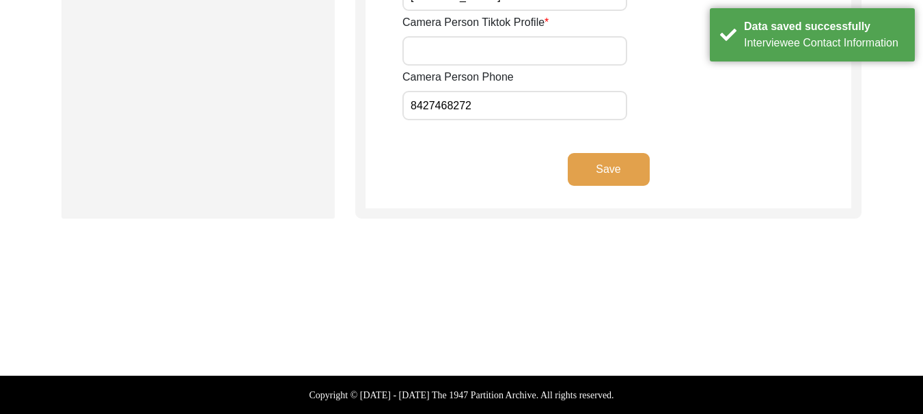
click at [605, 169] on button "Save" at bounding box center [609, 169] width 82 height 33
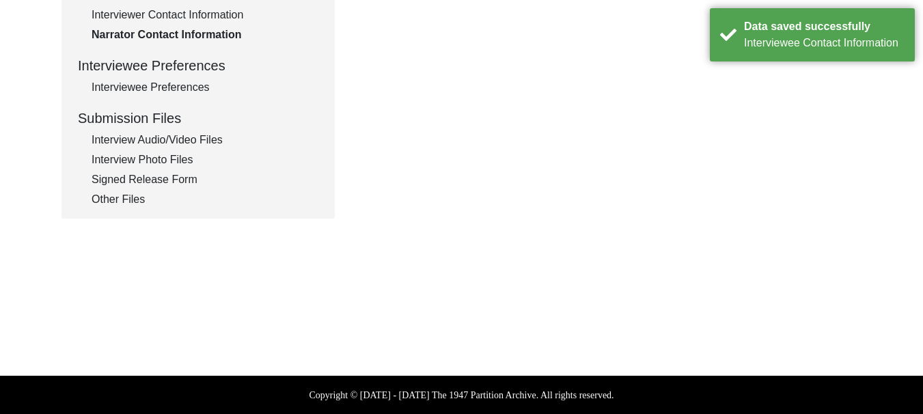
type textarea "[PERSON_NAME]"
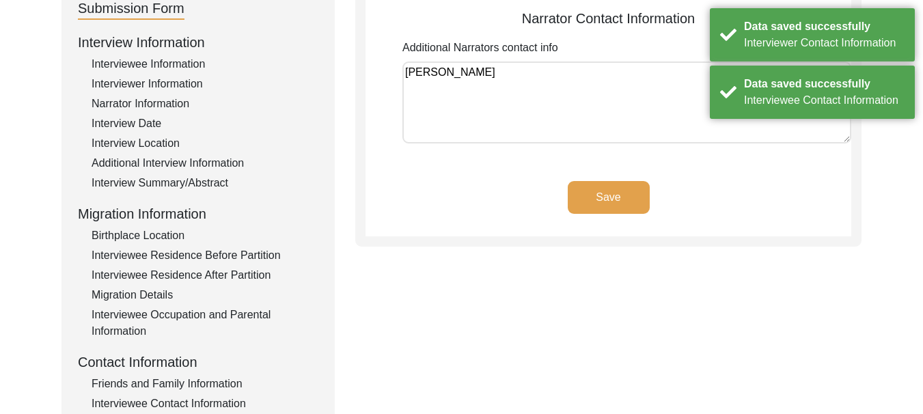
scroll to position [164, 0]
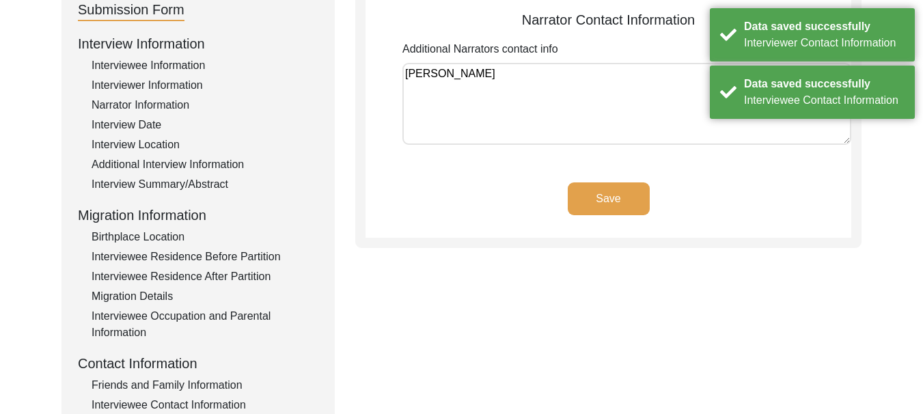
click at [605, 207] on button "Save" at bounding box center [609, 198] width 82 height 33
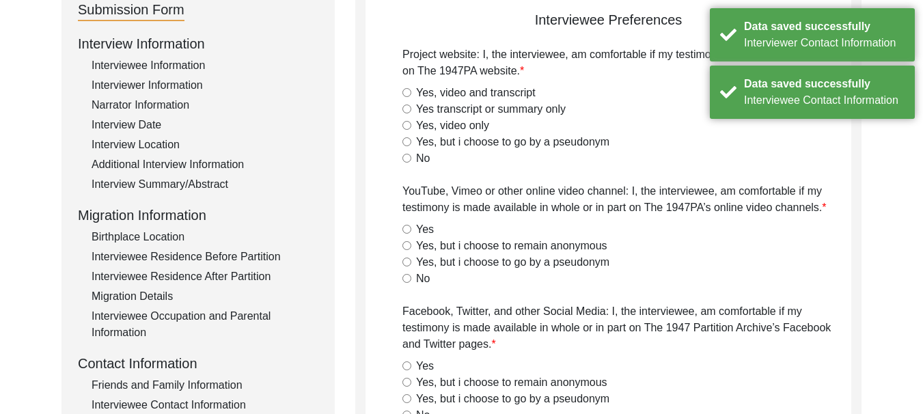
radio input "true"
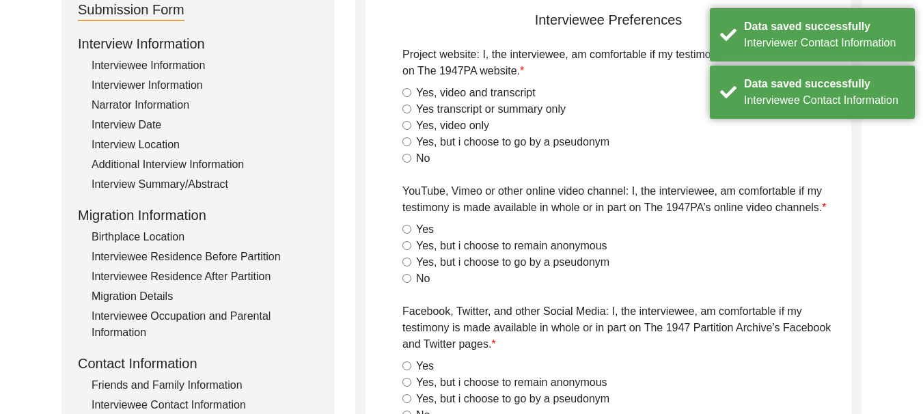
radio input "true"
type textarea "[PERSON_NAME]"
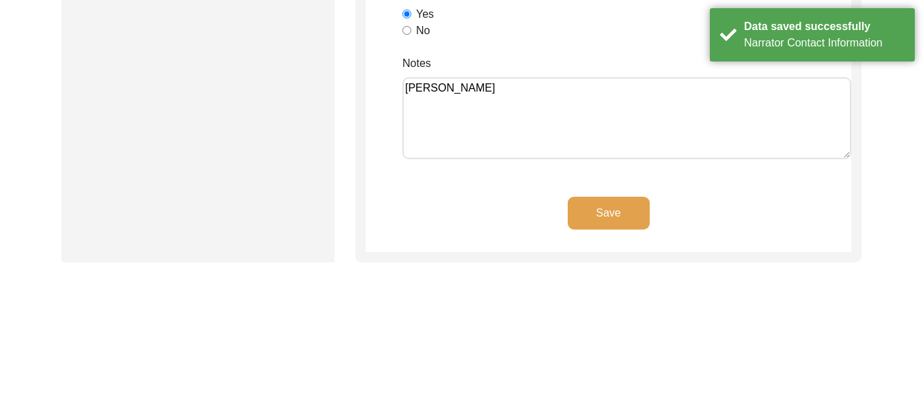
scroll to position [1189, 0]
click at [611, 219] on button "Save" at bounding box center [609, 212] width 82 height 33
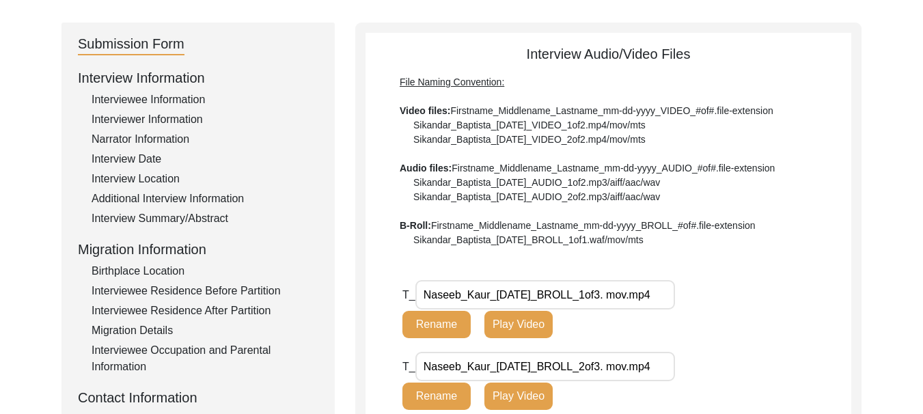
scroll to position [106, 0]
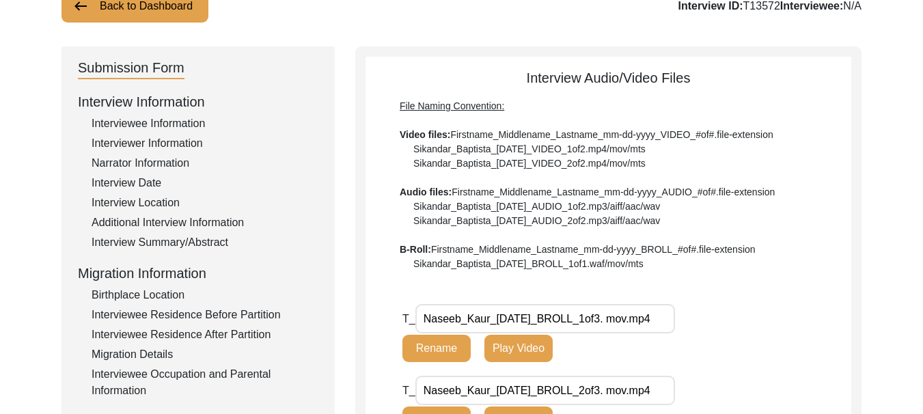
click at [151, 244] on div "Interview Summary/Abstract" at bounding box center [205, 242] width 227 height 16
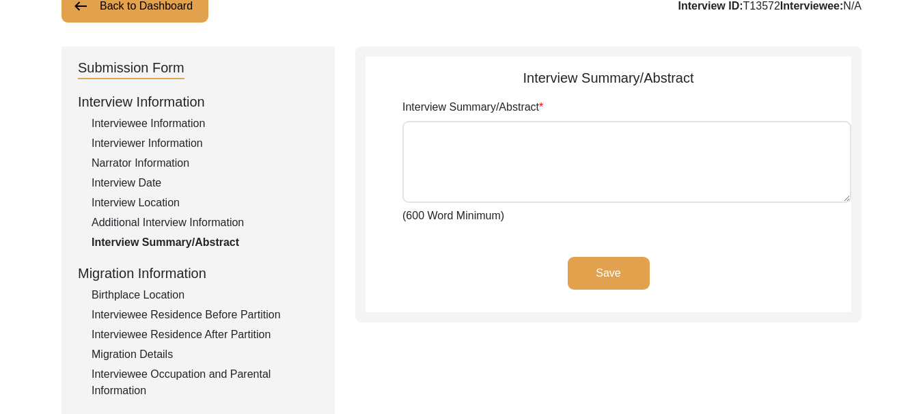
click at [473, 147] on textarea "Interview Summary/Abstract" at bounding box center [626, 162] width 449 height 82
paste textarea "[PERSON_NAME] was [DEMOGRAPHIC_DATA] on the time of partition of [DEMOGRAPHIC_D…"
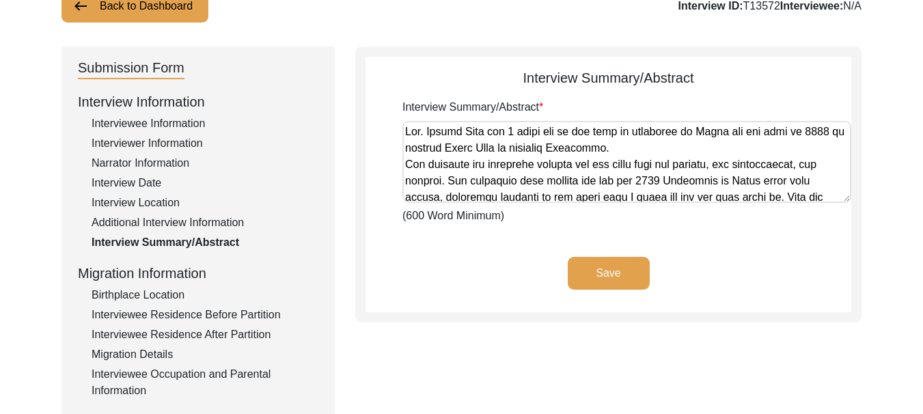
scroll to position [788, 0]
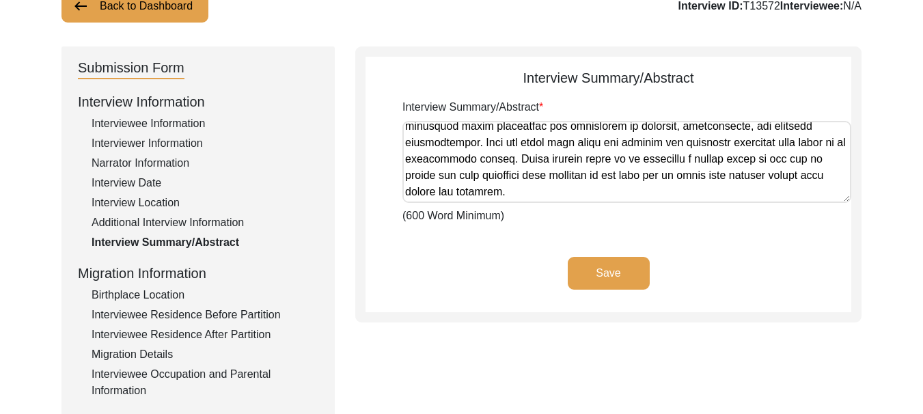
type textarea "[PERSON_NAME] was [DEMOGRAPHIC_DATA] on the time of partition of [DEMOGRAPHIC_D…"
click at [586, 273] on button "Save" at bounding box center [609, 273] width 82 height 33
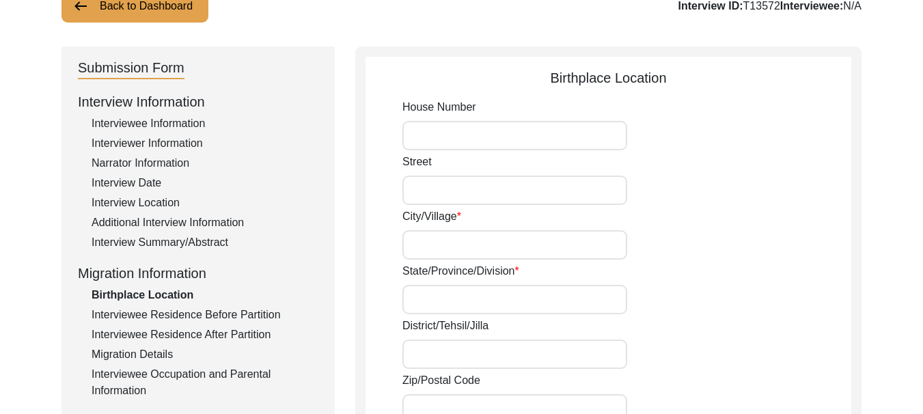
type input "213"
type input "4th"
type input "Kabul Wala"
type input "[GEOGRAPHIC_DATA]"
type input "Ferozepur"
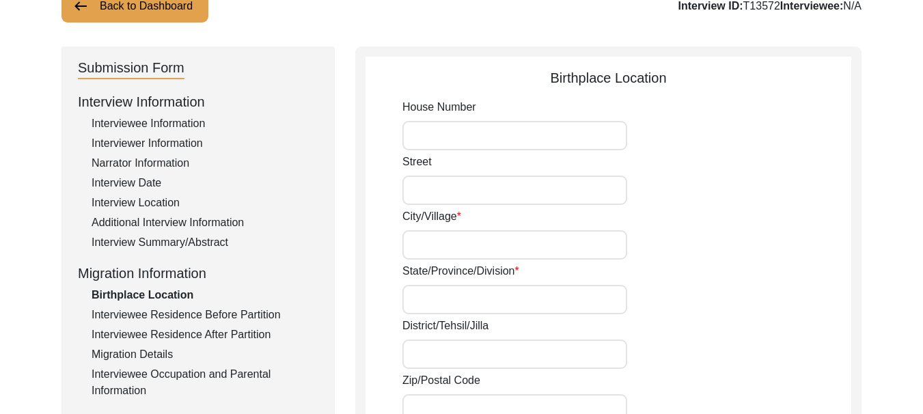
type input "152002"
type input "[GEOGRAPHIC_DATA]"
type input "VPO Dod, Tehsile Guruharsahai"
type input "Village [GEOGRAPHIC_DATA] [GEOGRAPHIC_DATA], [GEOGRAPHIC_DATA]"
type input "30.8230° N"
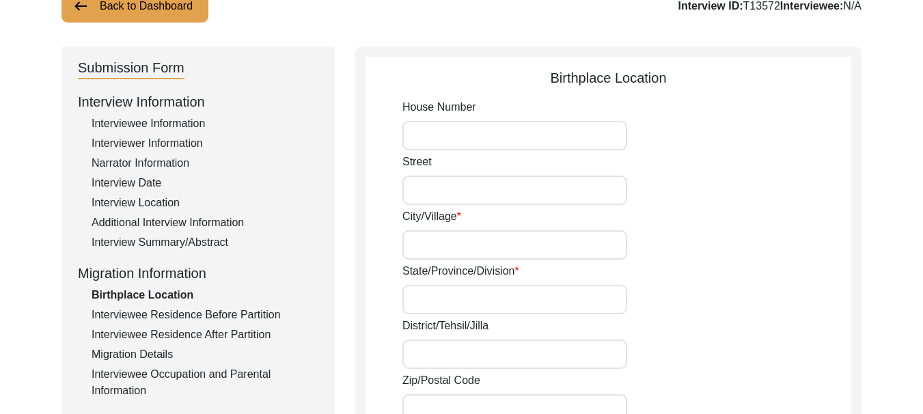
type input "75.1734° E"
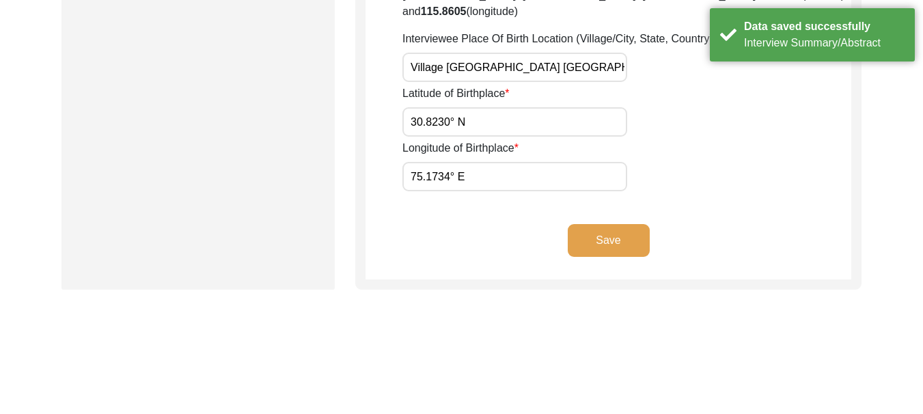
scroll to position [827, 0]
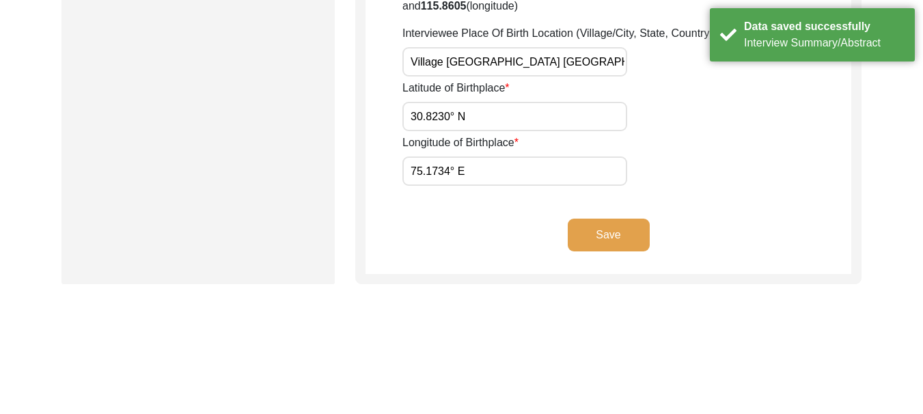
click at [620, 219] on button "Save" at bounding box center [609, 235] width 82 height 33
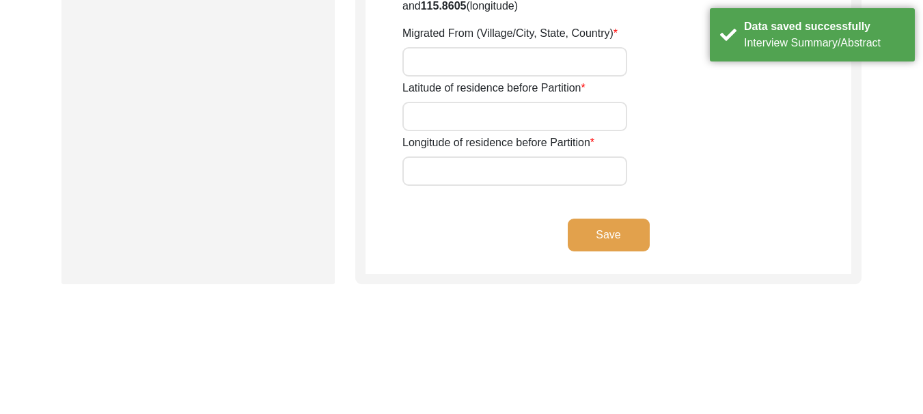
type input "315"
type input "4th"
type input "Kabul Wala, [GEOGRAPHIC_DATA]"
type input "[GEOGRAPHIC_DATA]"
type input "Ferozepur"
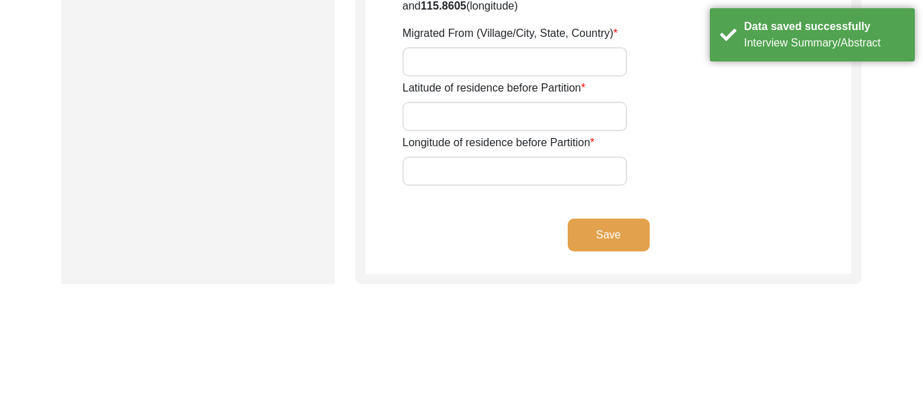
type input "152002"
type input "[GEOGRAPHIC_DATA]"
type input "Ferozepur"
type input "[GEOGRAPHIC_DATA]"
type input "30.9331° N"
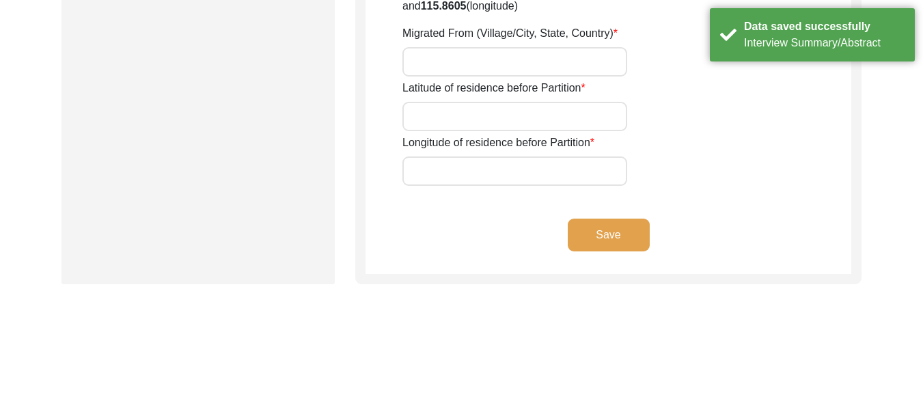
type input "74.6225° E"
click at [615, 219] on button "Save" at bounding box center [609, 235] width 82 height 33
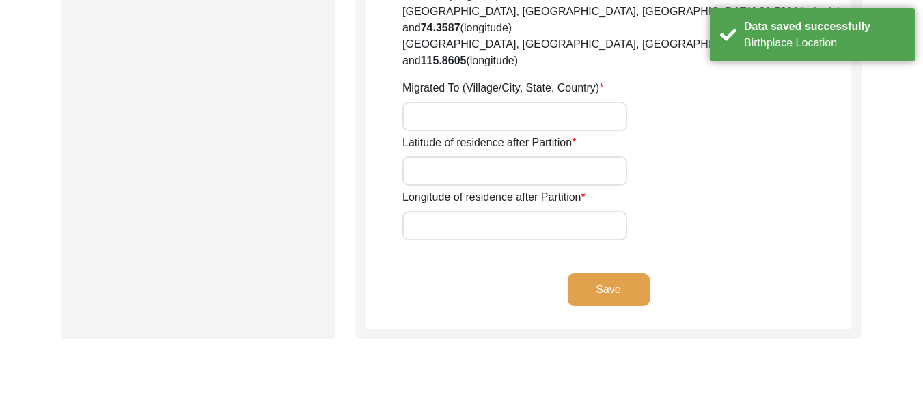
type input "[PERSON_NAME]"
type input "315"
type input "4th"
type input "Kabul Wala, [GEOGRAPHIC_DATA]"
type input "Guruhasahai, District Ferozepur"
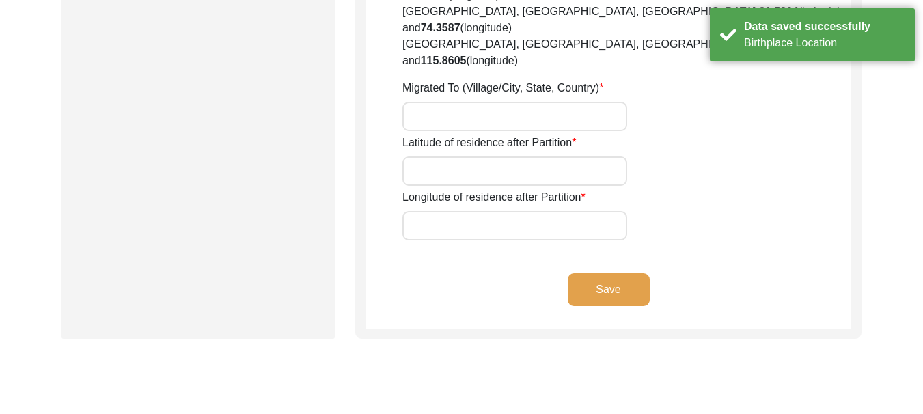
type input "[GEOGRAPHIC_DATA]"
type input "152002"
type input "Ferozepur"
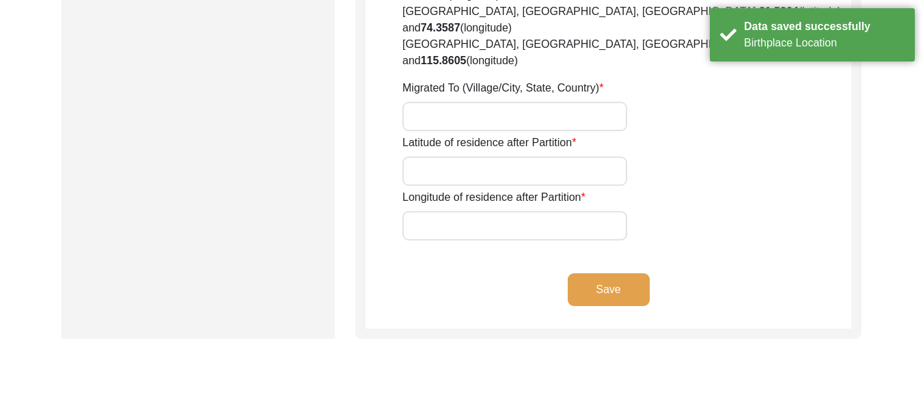
type input "30.9331°N"
type input "74.6225° E"
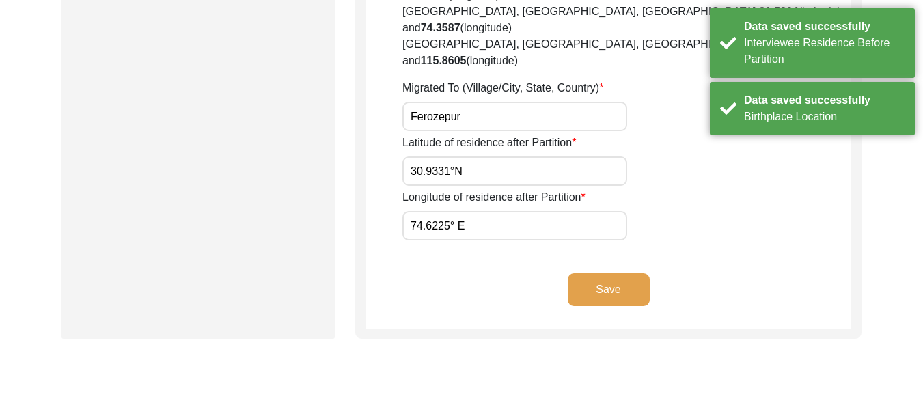
click at [608, 273] on button "Save" at bounding box center [609, 289] width 82 height 33
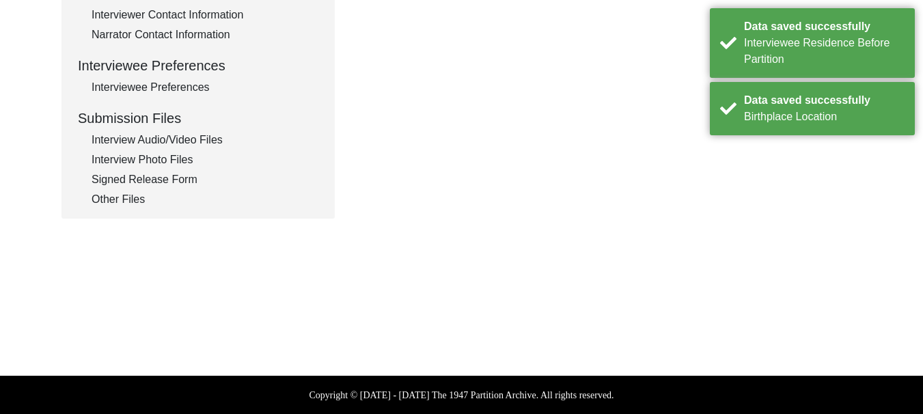
scroll to position [574, 0]
type input "[PERSON_NAME]"
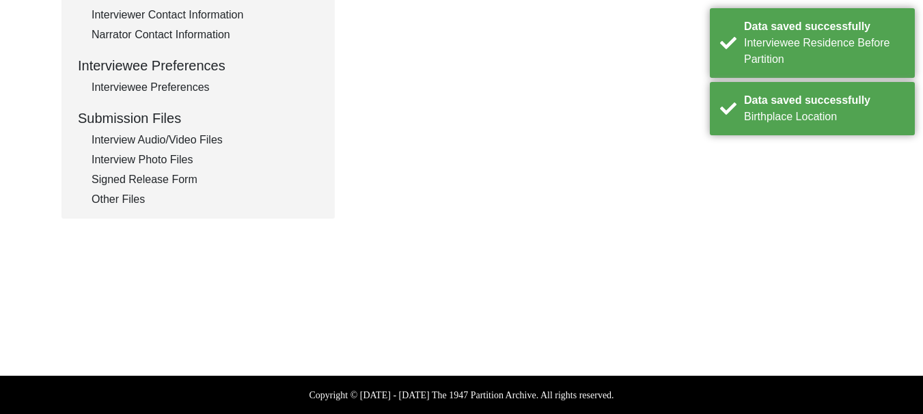
type input "[PERSON_NAME]"
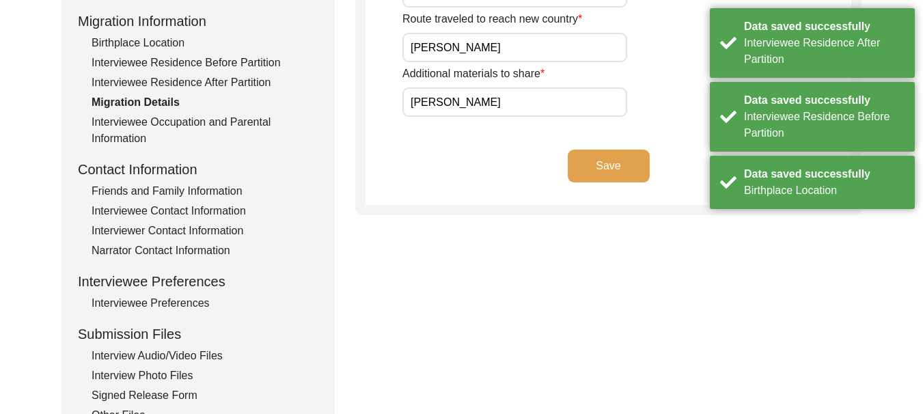
scroll to position [232, 0]
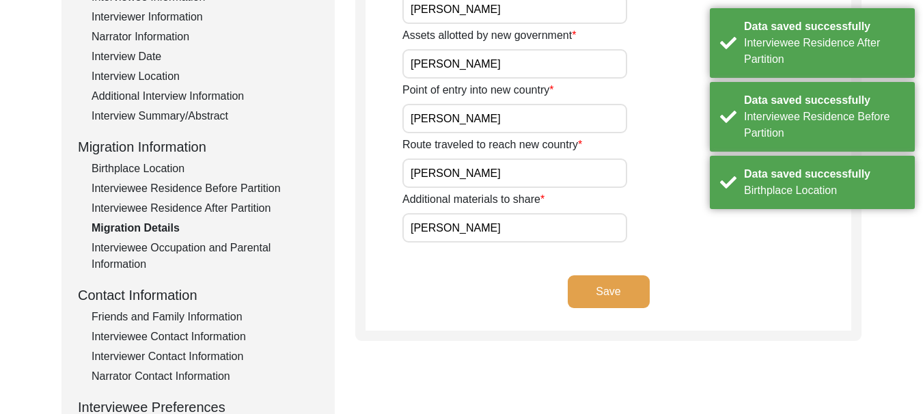
click at [609, 297] on button "Save" at bounding box center [609, 291] width 82 height 33
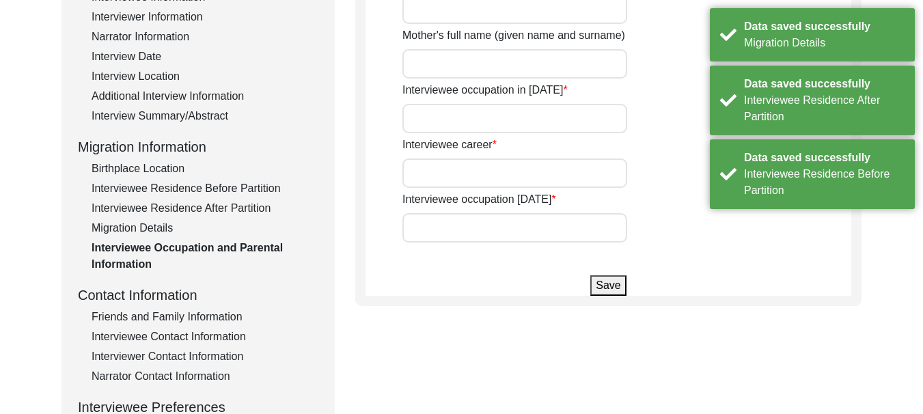
type input "[PERSON_NAME]"
type input "She was Child"
type input "House wife"
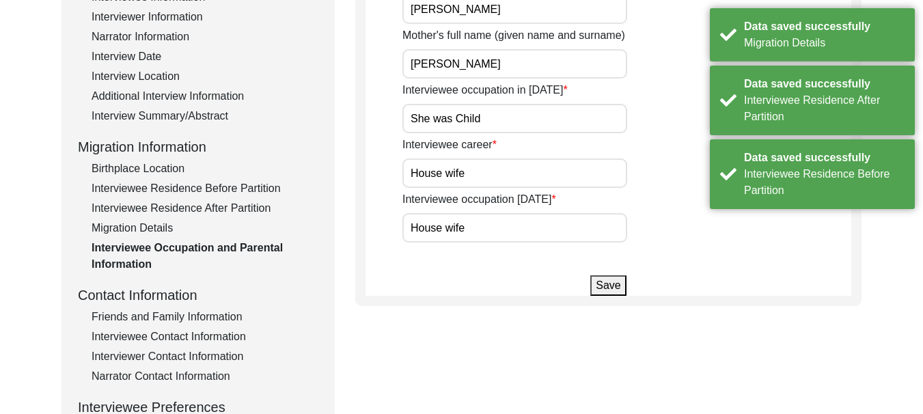
click at [603, 280] on button "Save" at bounding box center [608, 285] width 36 height 20
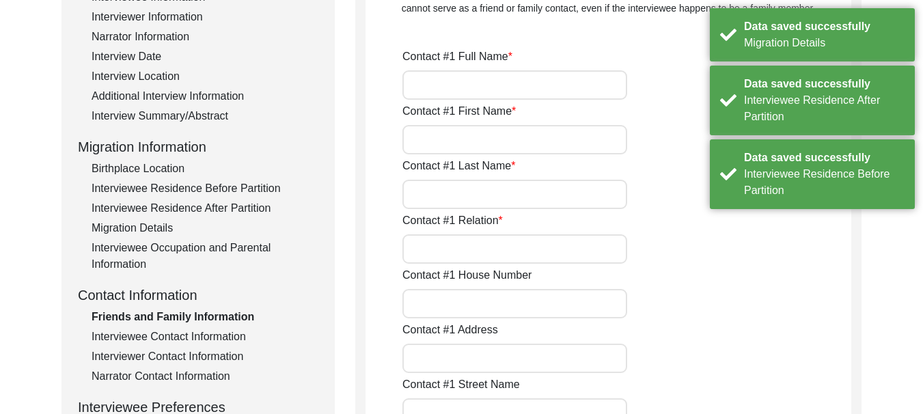
type input "[PERSON_NAME] [PERSON_NAME]"
type input "[PERSON_NAME]"
type input "Samra"
type input "grand son"
type input "150"
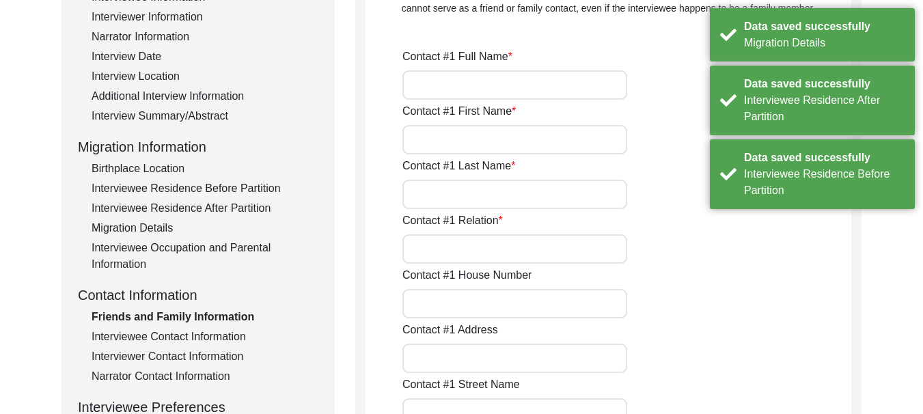
type input "VPO [PERSON_NAME], Tehsile [GEOGRAPHIC_DATA]"
type input "House No 2"
type input "Ferozepur"
type input "Guruharasahai, Ferozepur"
type input "[GEOGRAPHIC_DATA]"
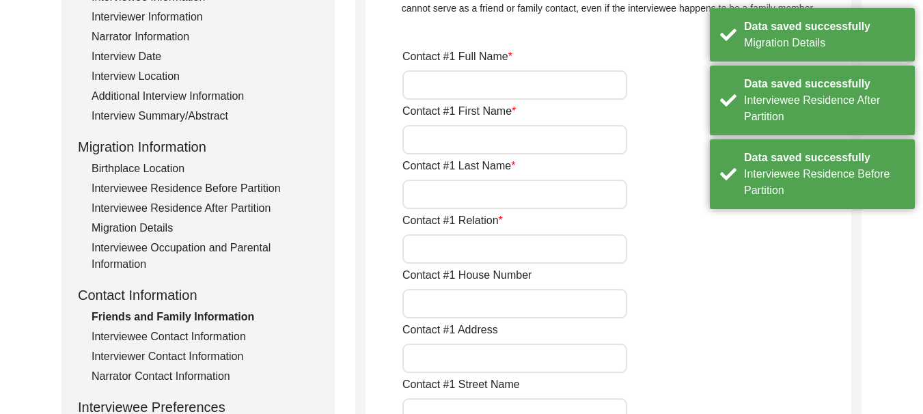
type input "152002"
type input "[GEOGRAPHIC_DATA]"
type input "7307154054"
type input "[EMAIL_ADDRESS][DOMAIN_NAME]"
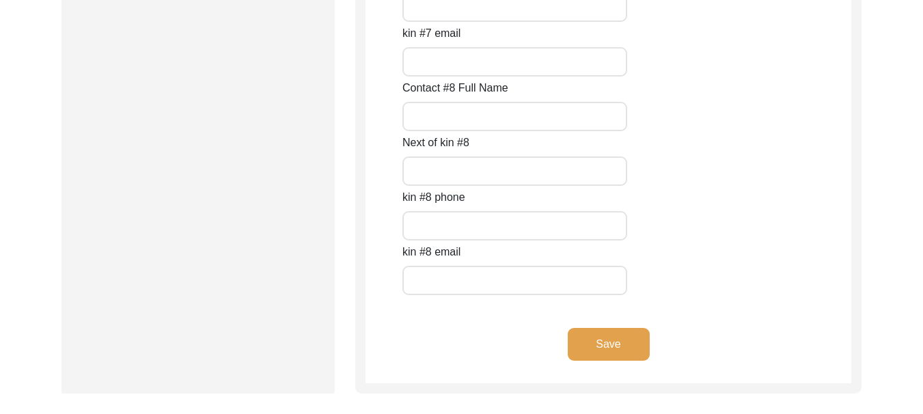
scroll to position [6278, 0]
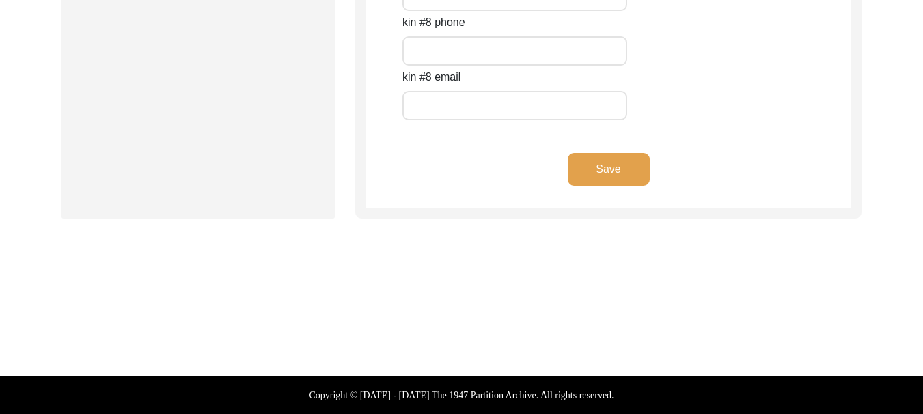
click at [587, 170] on button "Save" at bounding box center [609, 169] width 82 height 33
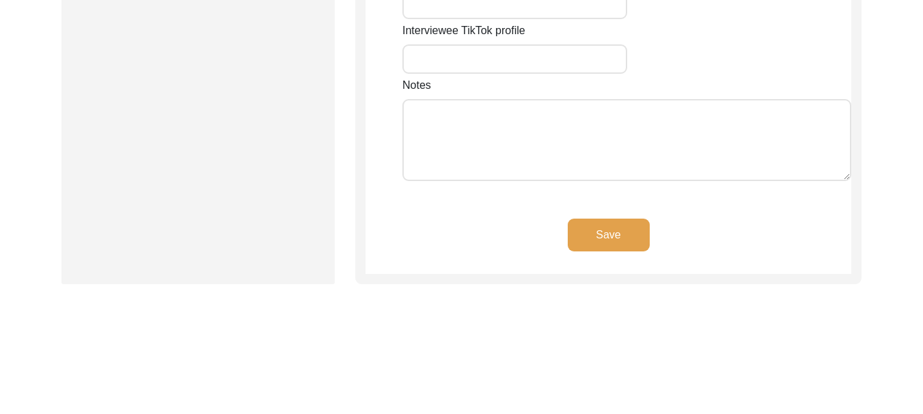
type input "150"
type input "2nd"
type input "VPO [PERSON_NAME], Ferozepur"
type input "[GEOGRAPHIC_DATA]"
type input "Ferozepur"
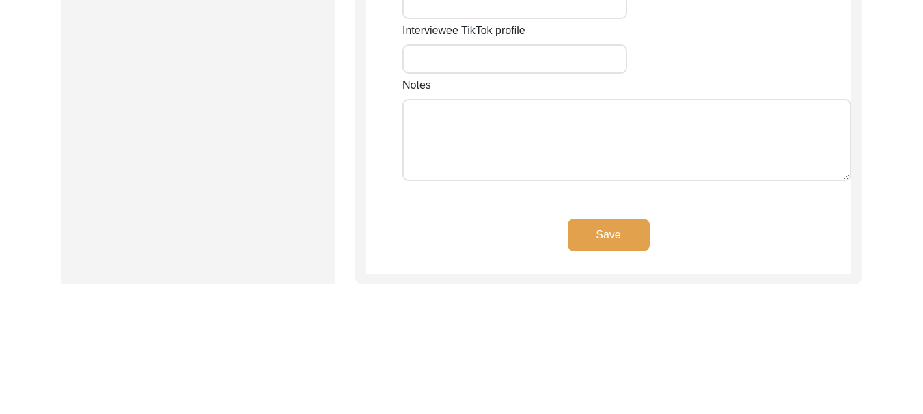
type input "152002"
type input "[GEOGRAPHIC_DATA]"
type input "Ferozepur"
type input "[GEOGRAPHIC_DATA]"
type input "30.9331° N"
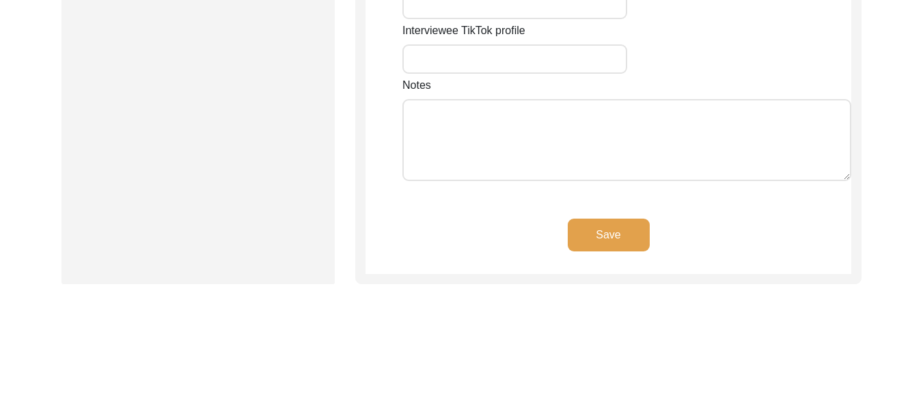
type input "74.6225° E"
type input "08427468272"
type input "[EMAIL_ADDRESS][DOMAIN_NAME]"
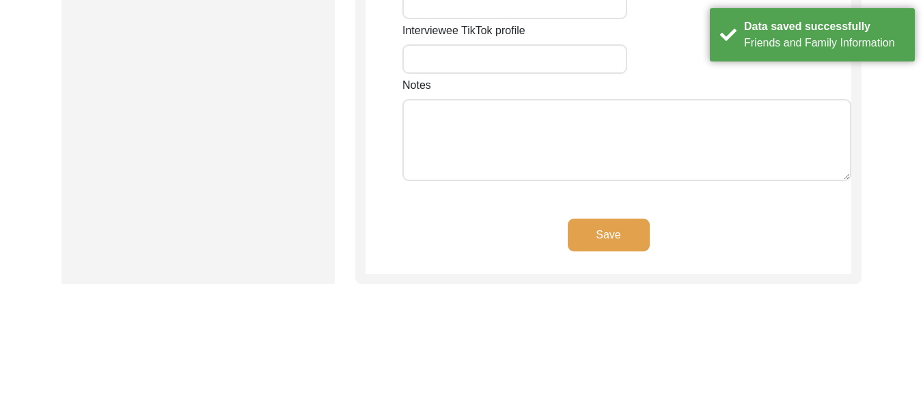
click at [587, 219] on button "Save" at bounding box center [609, 235] width 82 height 33
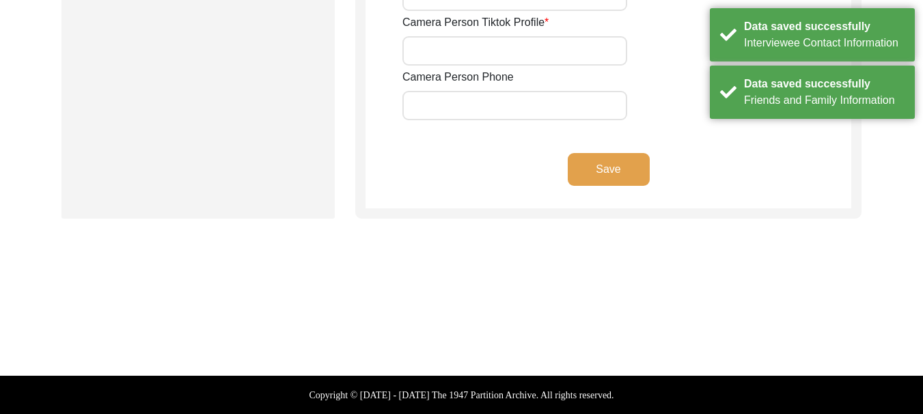
type input "8427468272"
type input "[EMAIL_ADDRESS][DOMAIN_NAME]"
type input "rajbatth0101"
click at [587, 170] on button "Save" at bounding box center [609, 169] width 82 height 33
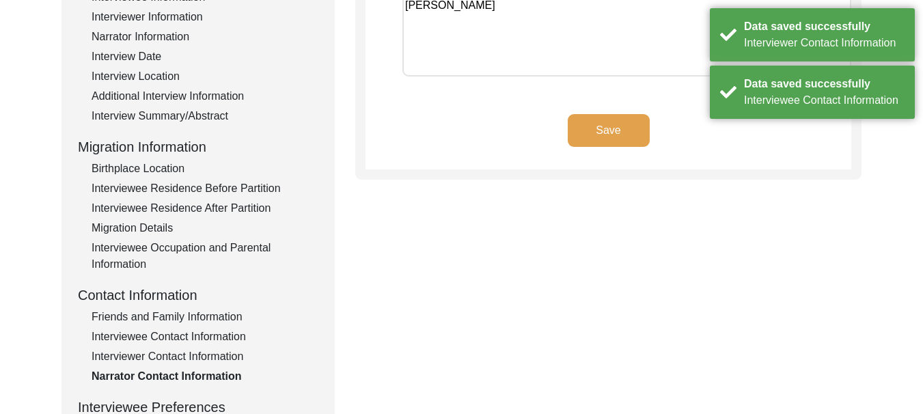
scroll to position [96, 0]
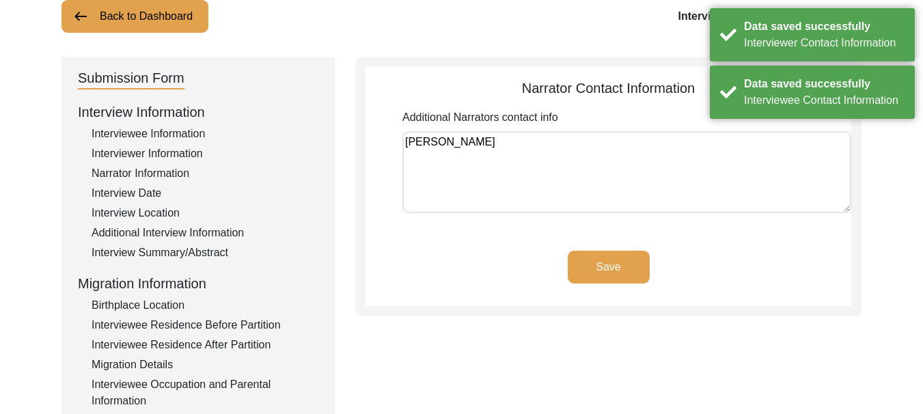
click at [586, 268] on button "Save" at bounding box center [609, 267] width 82 height 33
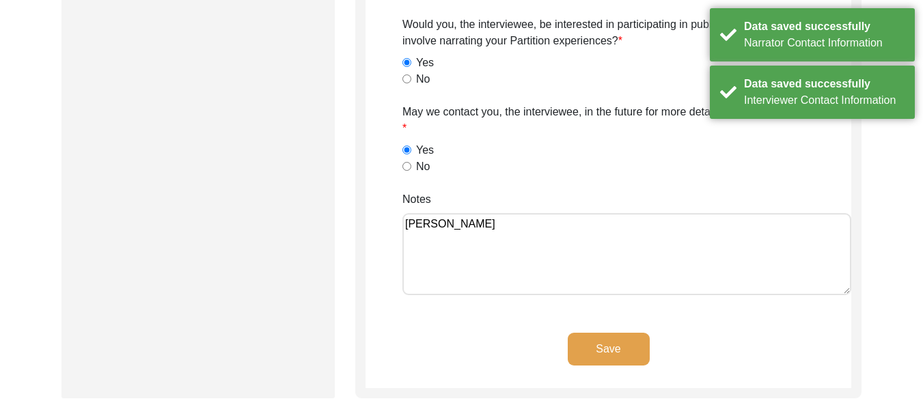
scroll to position [1232, 0]
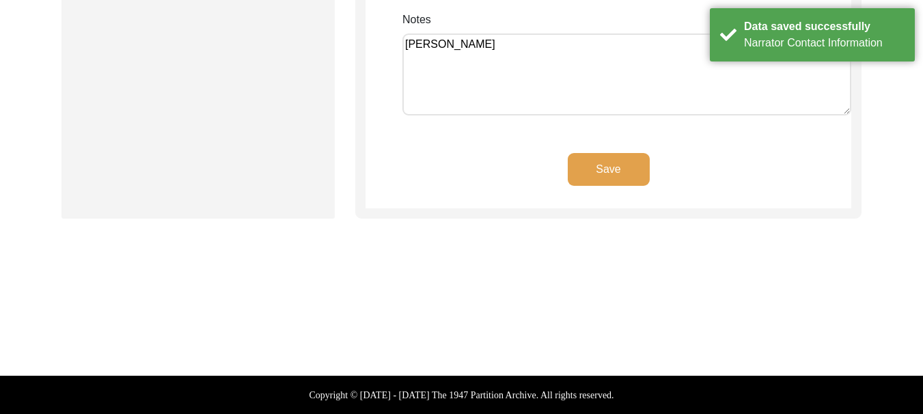
click at [619, 172] on button "Save" at bounding box center [609, 169] width 82 height 33
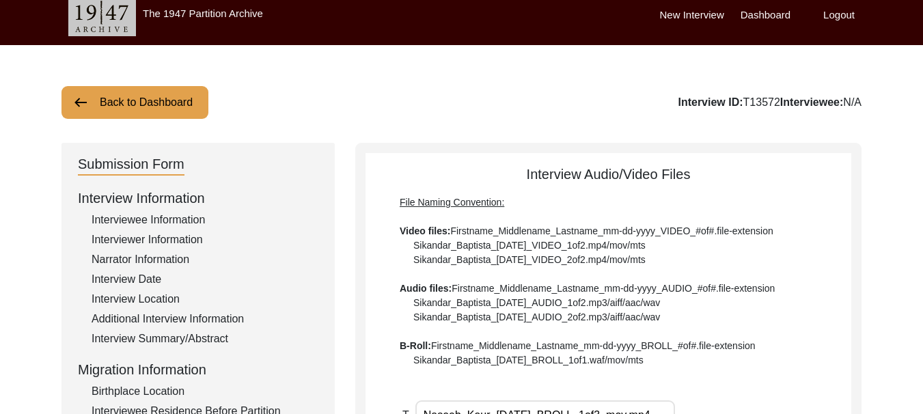
scroll to position [0, 0]
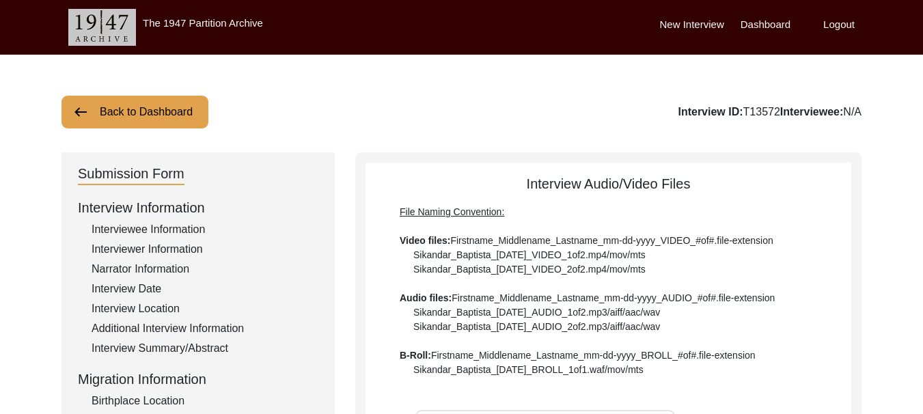
click at [766, 28] on label "Dashboard" at bounding box center [766, 25] width 50 height 16
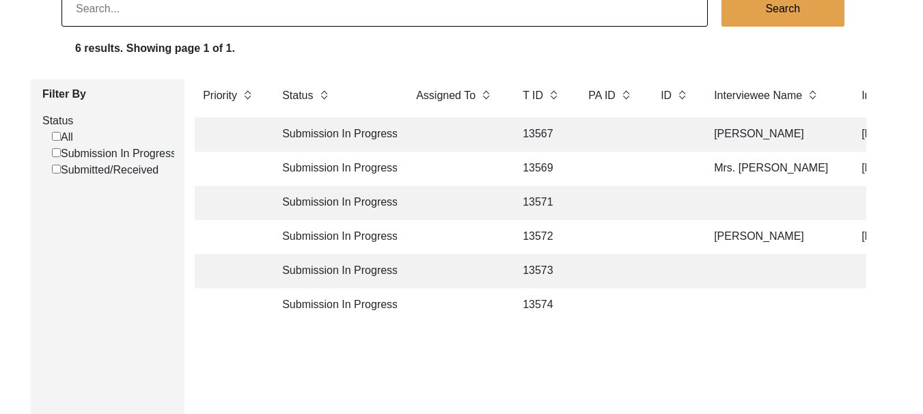
scroll to position [137, 0]
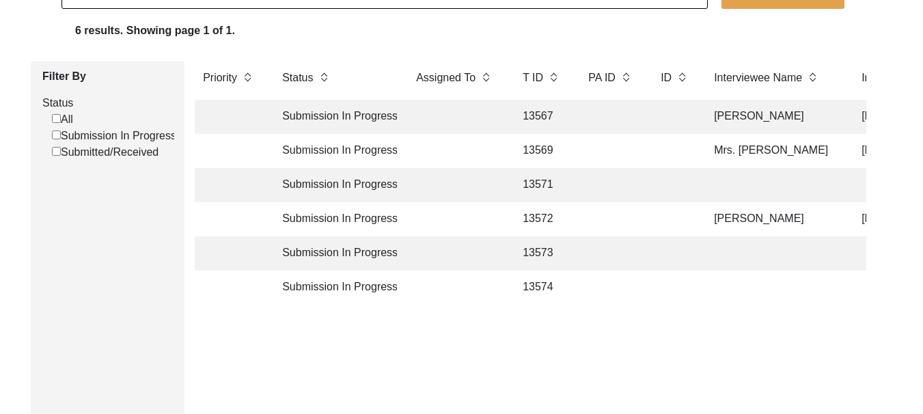
click at [338, 216] on td "Submission In Progress" at bounding box center [335, 219] width 123 height 34
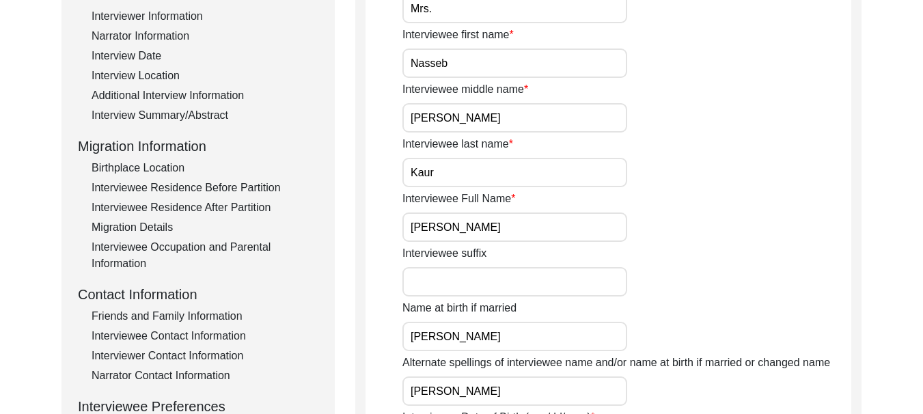
scroll to position [273, 0]
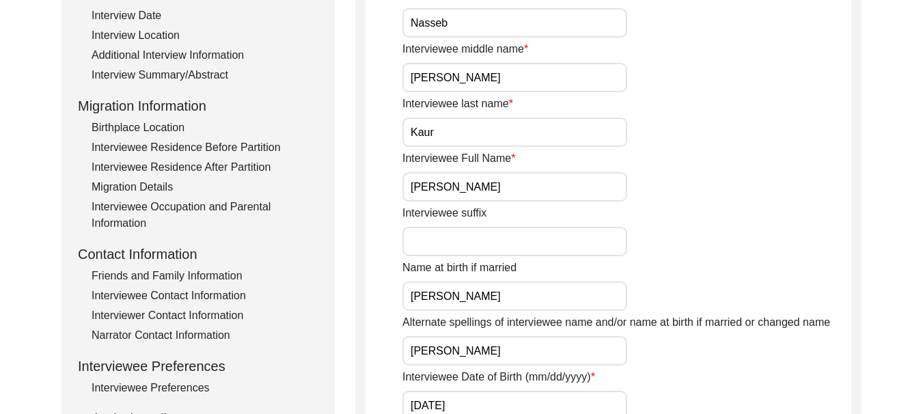
click at [196, 77] on div "Interview Summary/Abstract" at bounding box center [205, 75] width 227 height 16
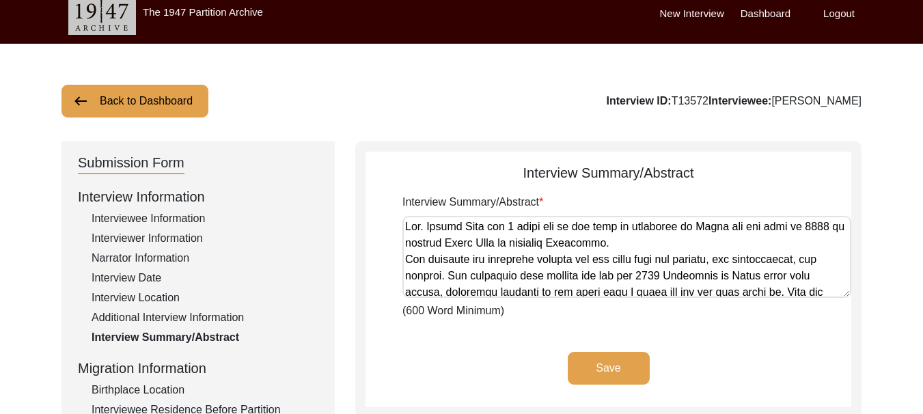
scroll to position [0, 0]
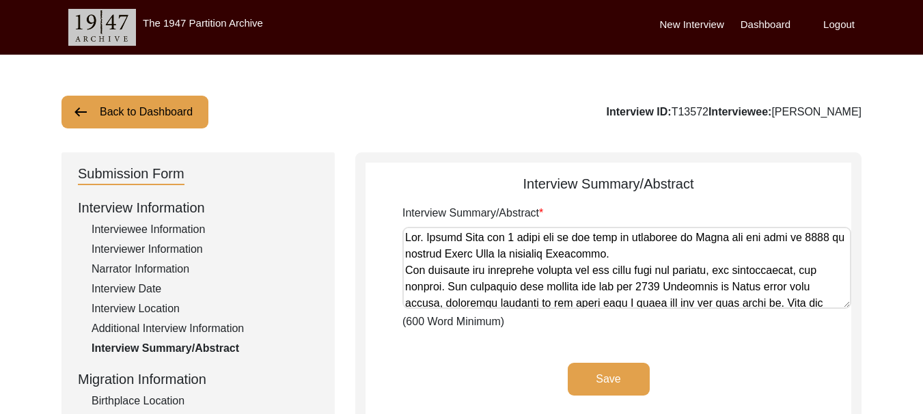
click at [828, 238] on textarea "Interview Summary/Abstract" at bounding box center [626, 268] width 449 height 82
drag, startPoint x: 654, startPoint y: 236, endPoint x: 642, endPoint y: 238, distance: 11.9
click at [642, 238] on textarea "Interview Summary/Abstract" at bounding box center [626, 268] width 449 height 82
click at [597, 381] on button "Save" at bounding box center [609, 379] width 82 height 33
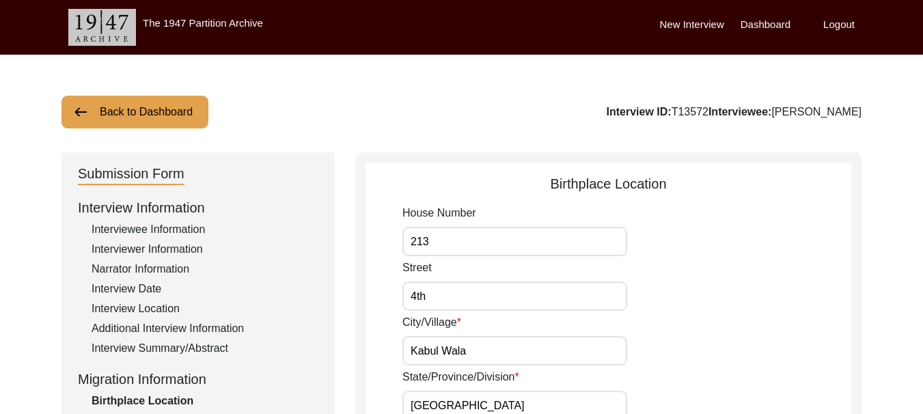
click at [766, 24] on label "Dashboard" at bounding box center [766, 25] width 50 height 16
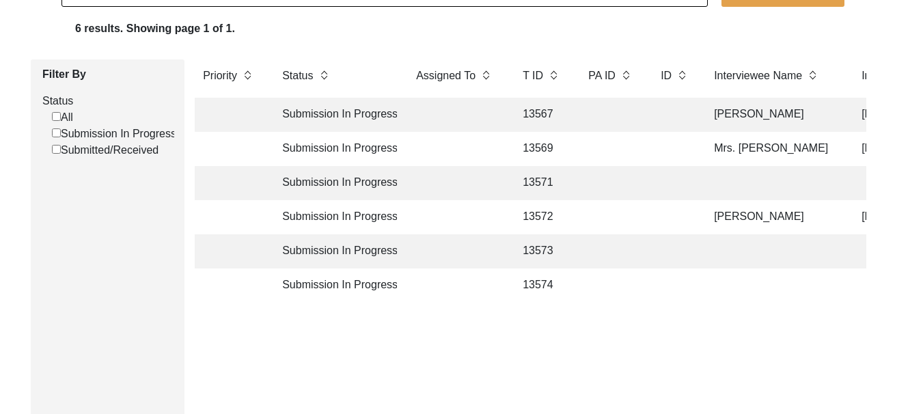
scroll to position [205, 0]
